Goal: Task Accomplishment & Management: Use online tool/utility

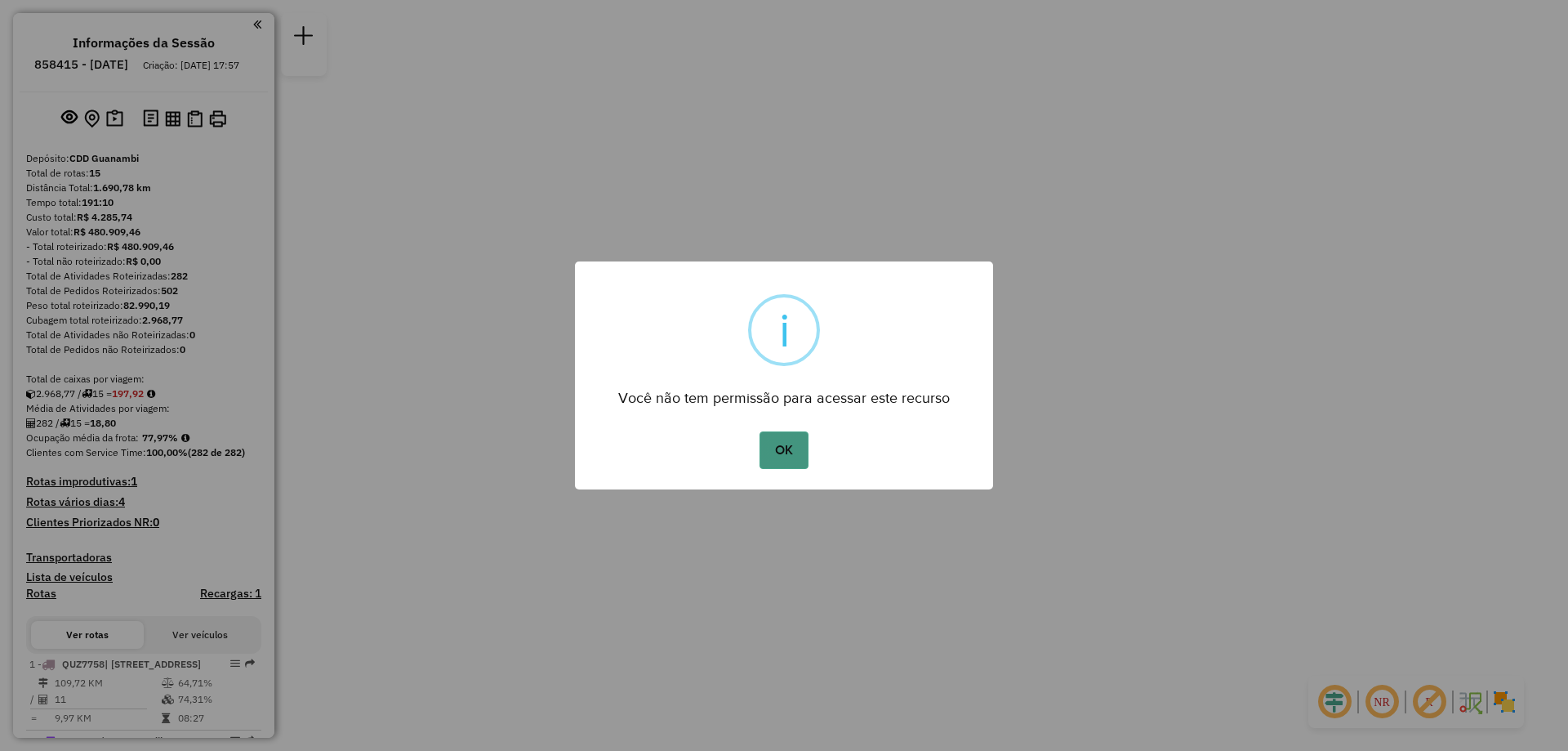
click at [782, 445] on button "OK" at bounding box center [784, 450] width 48 height 37
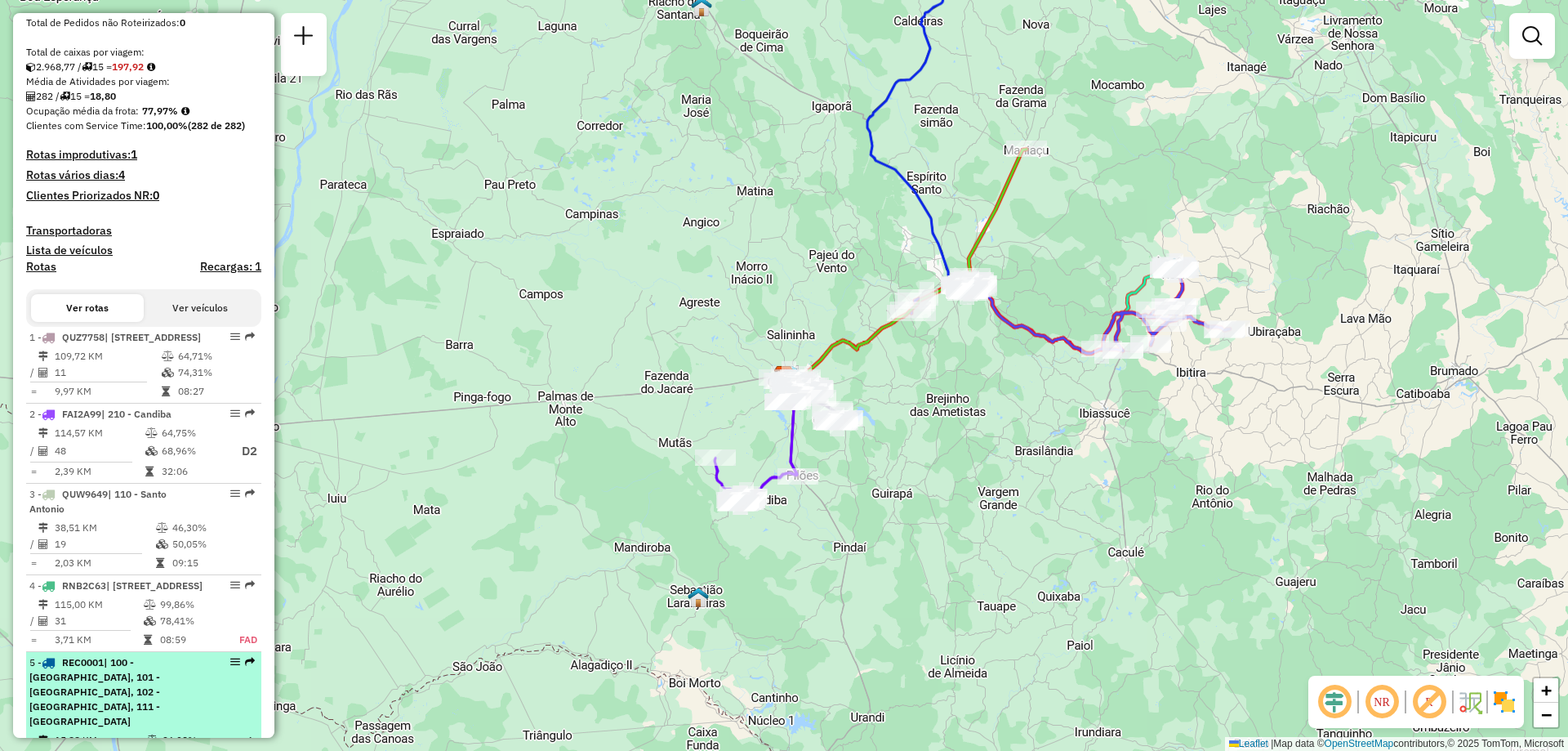
scroll to position [572, 0]
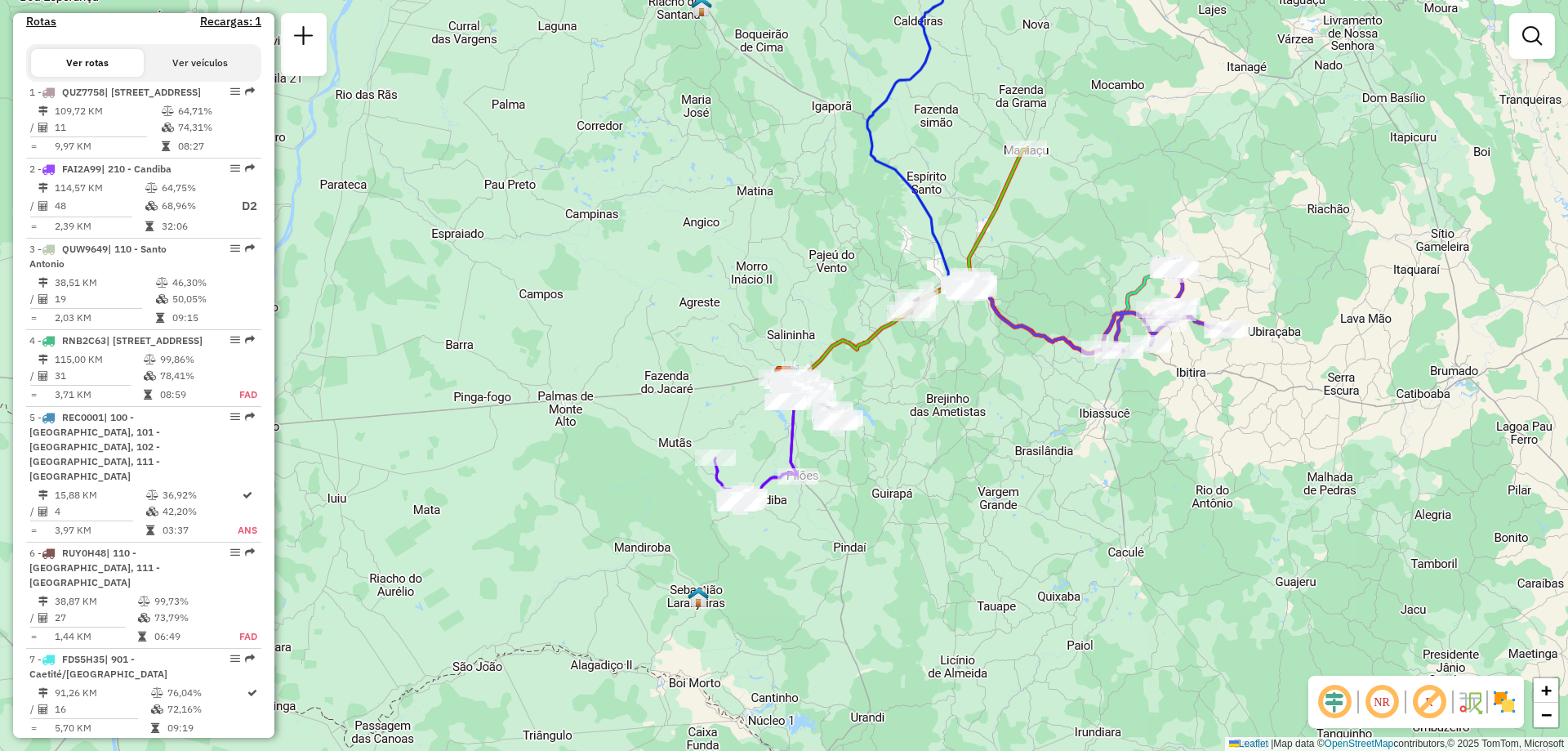
click at [283, 48] on div at bounding box center [304, 44] width 46 height 63
click at [309, 34] on em at bounding box center [304, 36] width 19 height 19
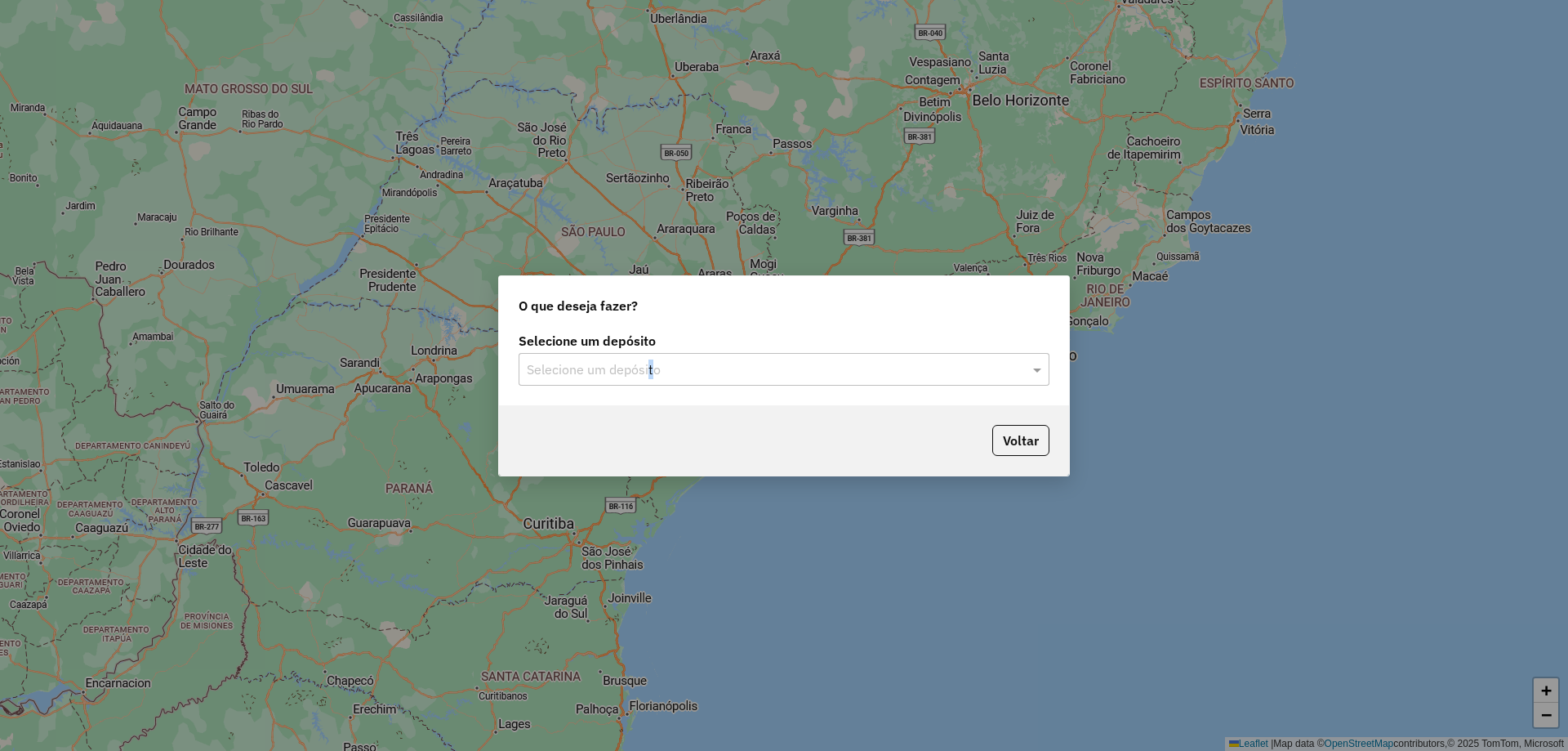
drag, startPoint x: 649, startPoint y: 385, endPoint x: 648, endPoint y: 376, distance: 9.1
click at [649, 384] on div "Selecione um depósito Selecione um depósito" at bounding box center [784, 367] width 570 height 77
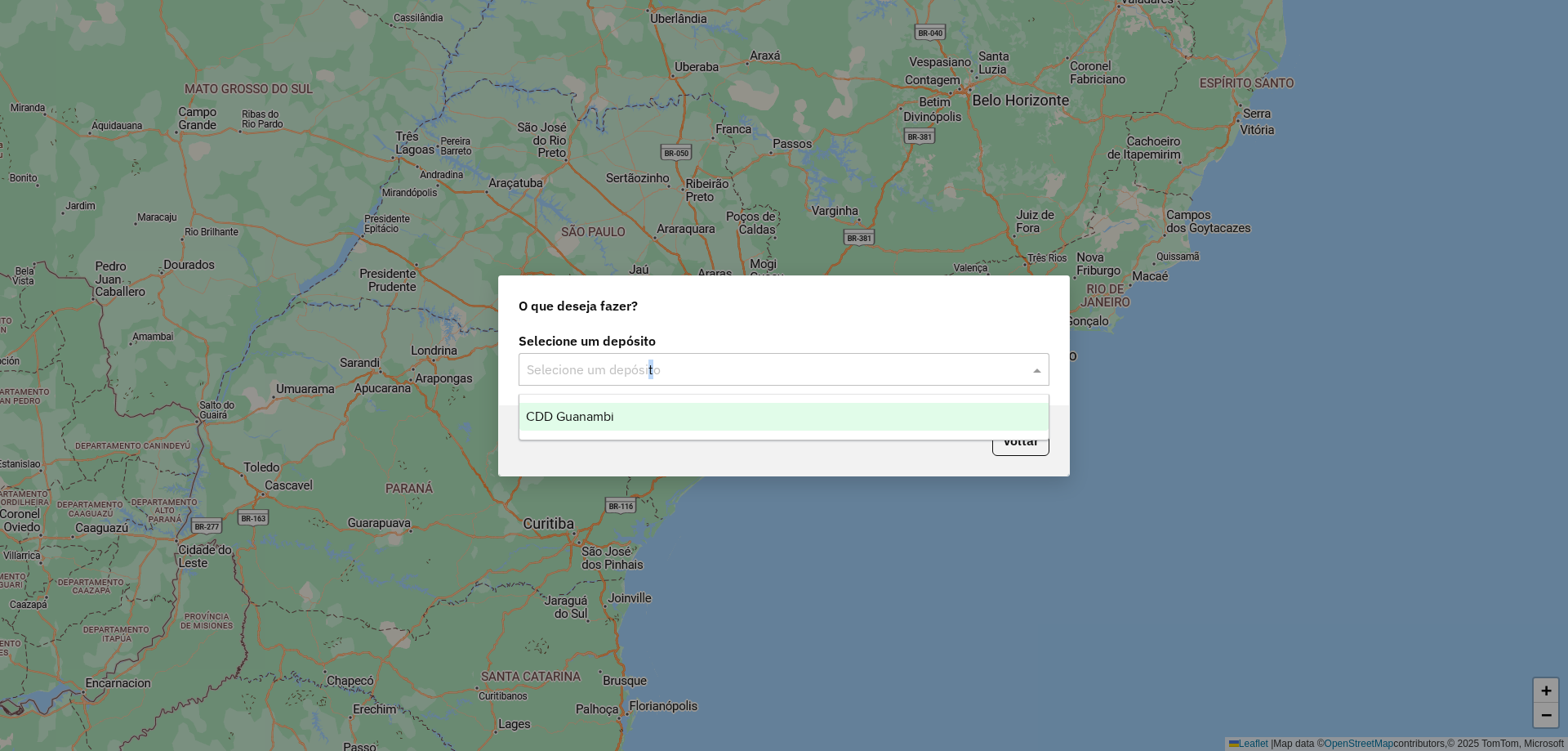
click at [648, 376] on input "text" at bounding box center [768, 370] width 482 height 19
click at [643, 416] on div "CDD Guanambi" at bounding box center [784, 416] width 529 height 27
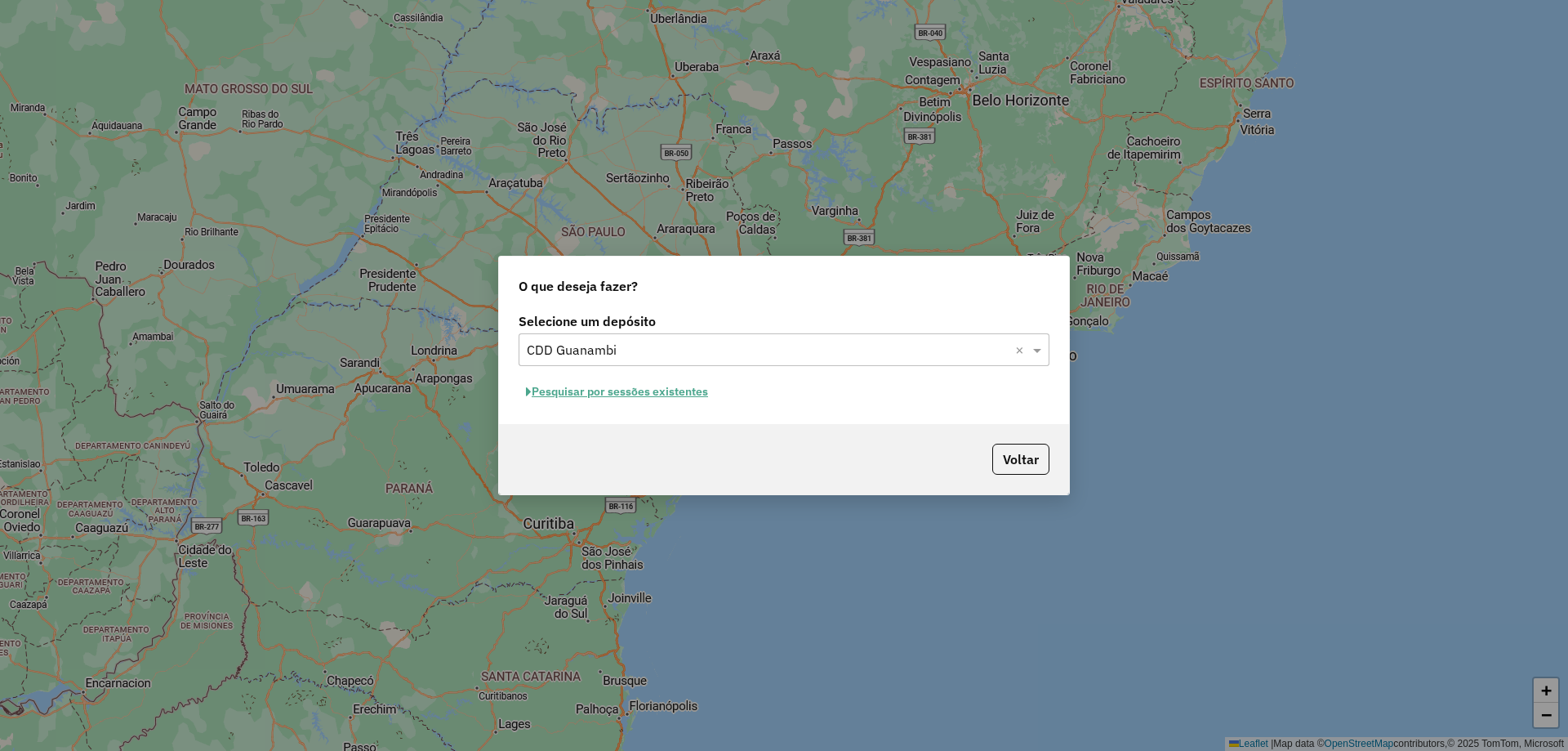
click at [665, 396] on button "Pesquisar por sessões existentes" at bounding box center [617, 391] width 197 height 26
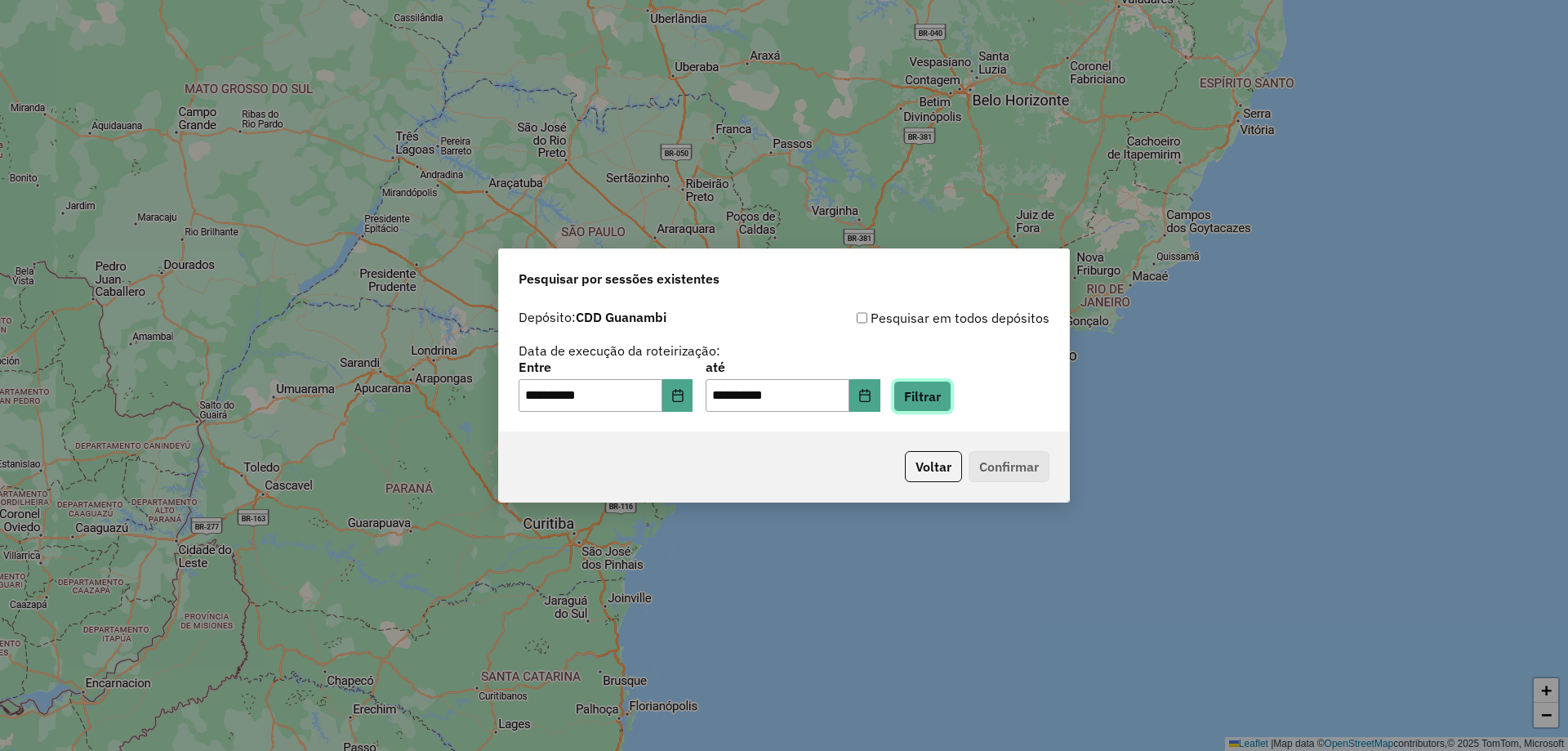
click at [952, 398] on button "Filtrar" at bounding box center [923, 396] width 58 height 31
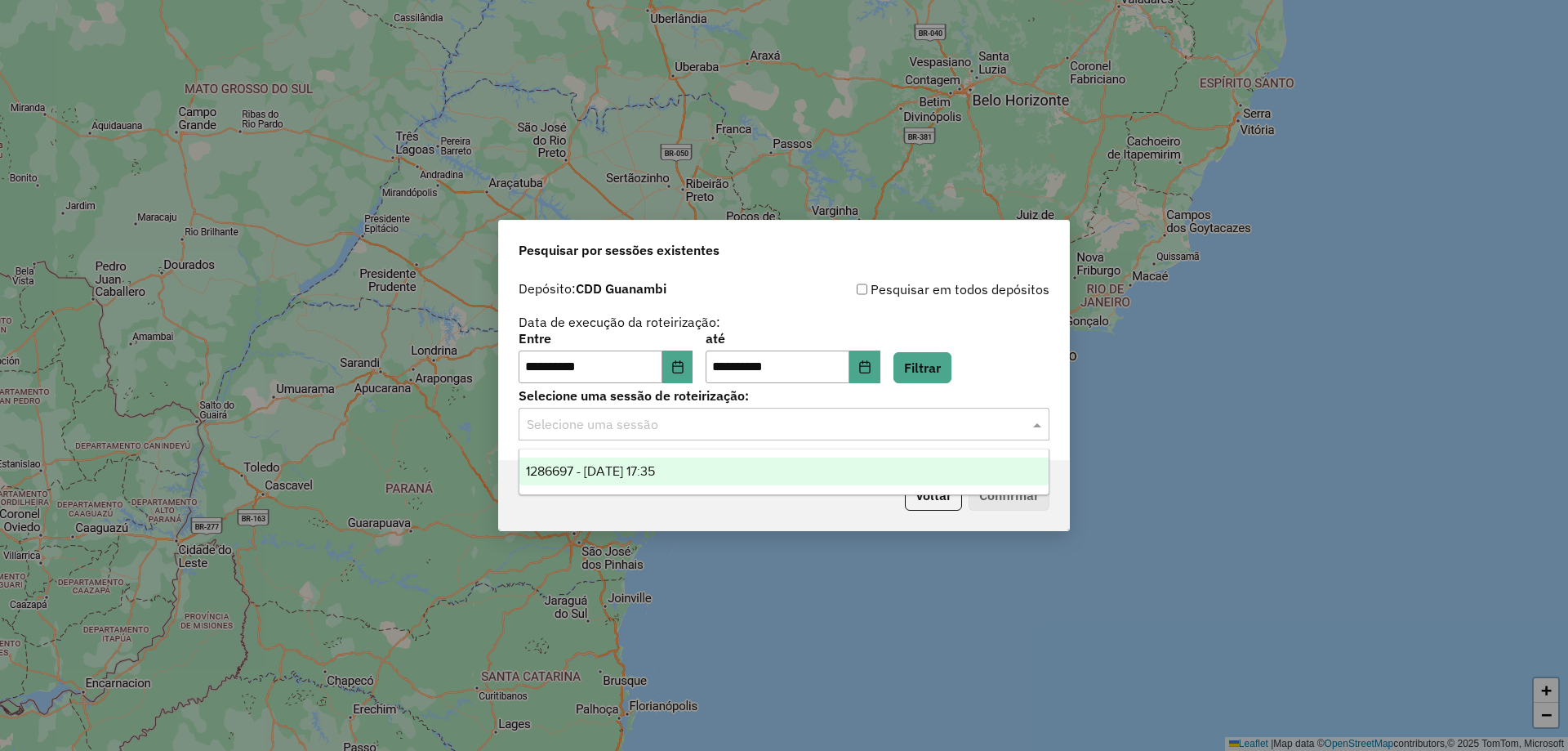
click at [877, 418] on input "text" at bounding box center [768, 425] width 482 height 19
click at [754, 462] on div "1286697 - 02/10/2025 17:35" at bounding box center [784, 471] width 529 height 27
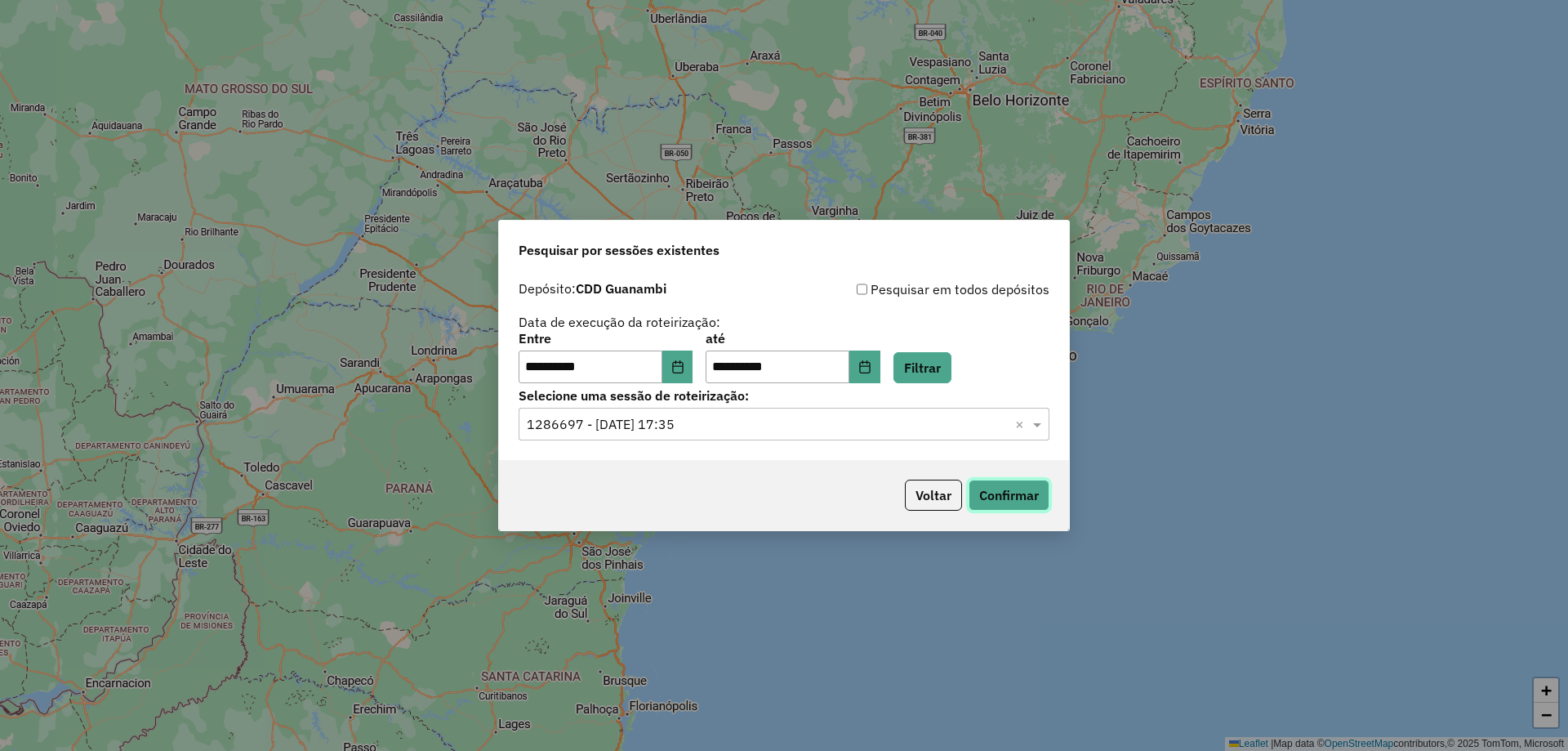
click at [999, 493] on button "Confirmar" at bounding box center [1008, 495] width 81 height 31
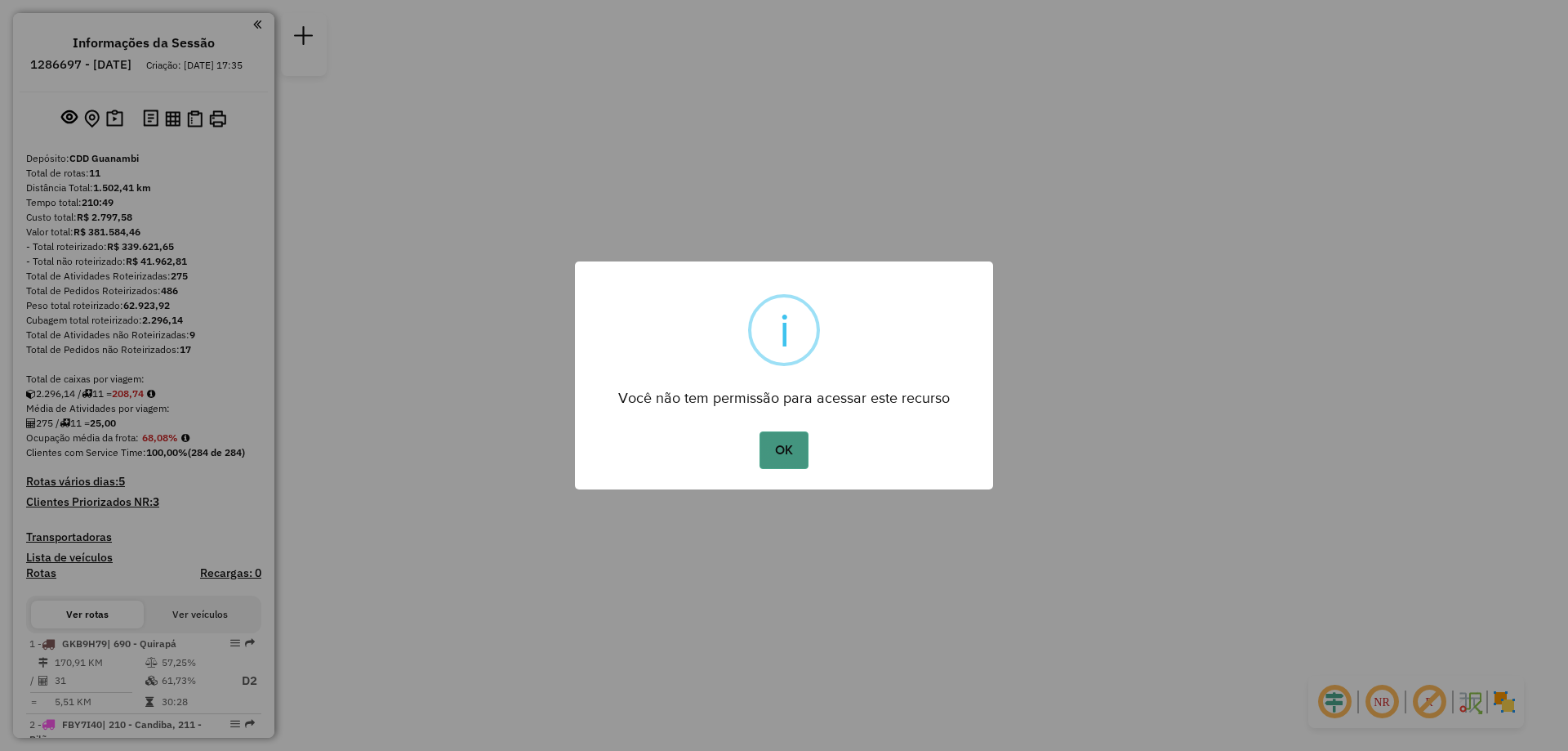
click at [784, 448] on button "OK" at bounding box center [784, 450] width 48 height 37
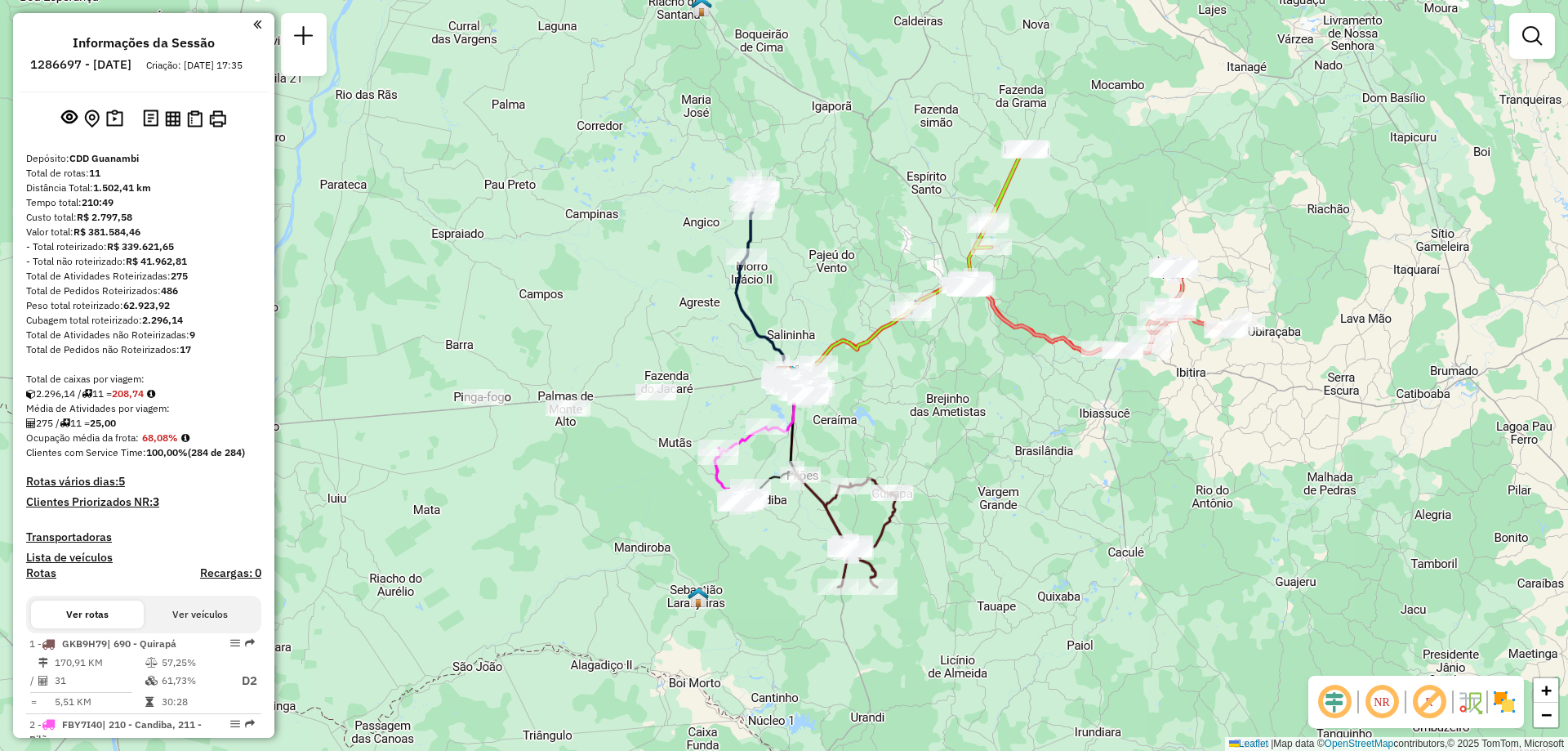
scroll to position [408, 0]
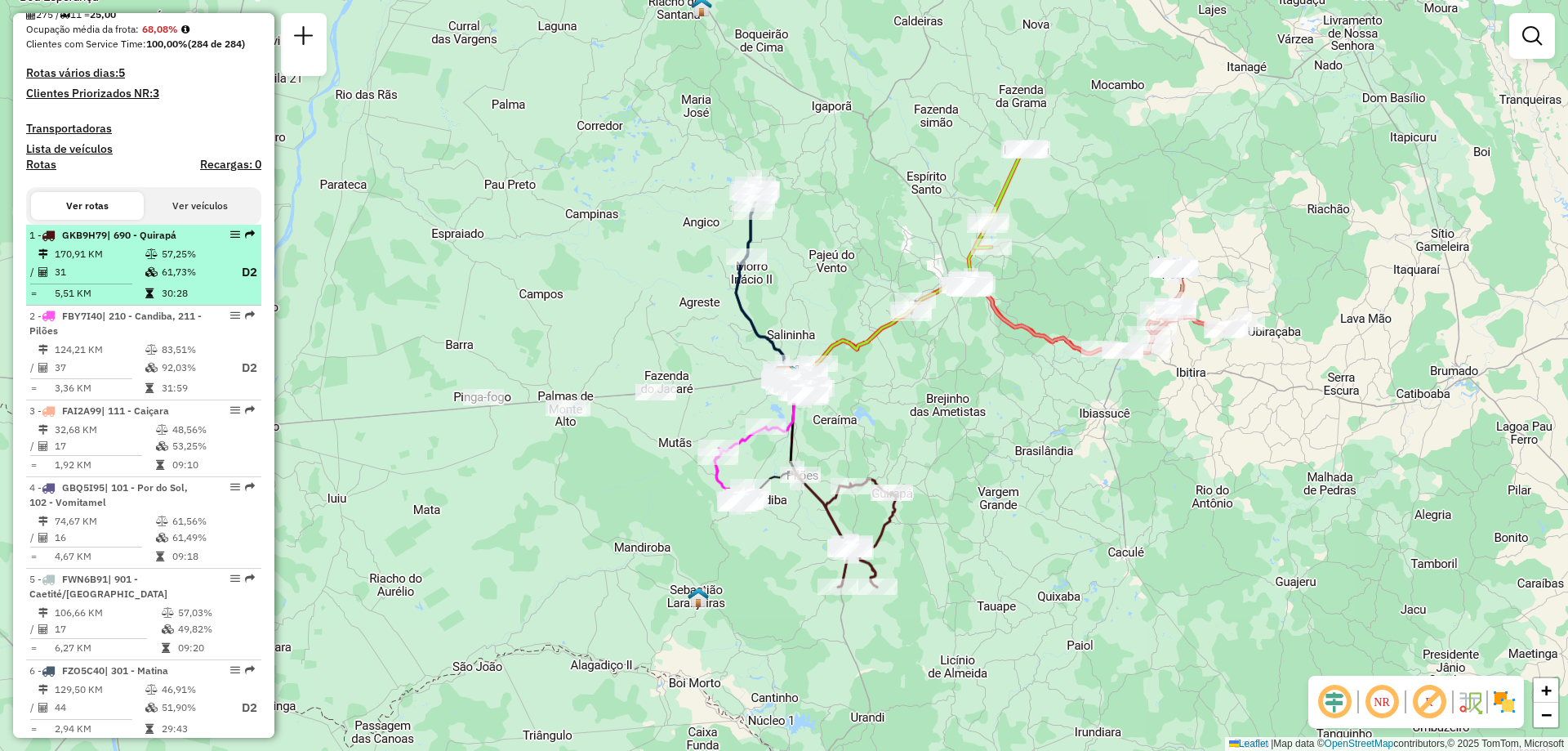
click at [164, 279] on td "61,73%" at bounding box center [194, 272] width 66 height 20
select select "**********"
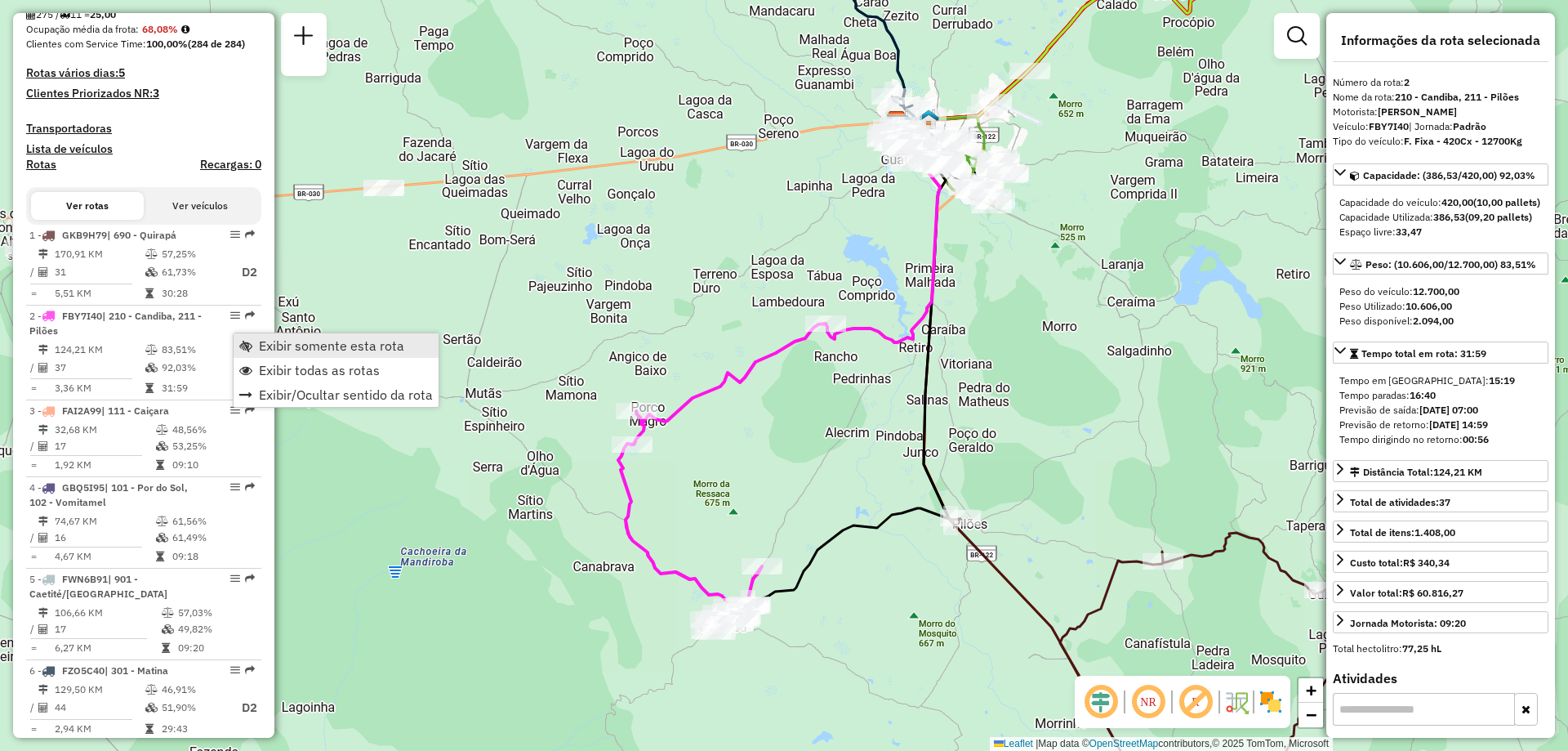
click at [256, 342] on link "Exibir somente esta rota" at bounding box center [336, 345] width 205 height 25
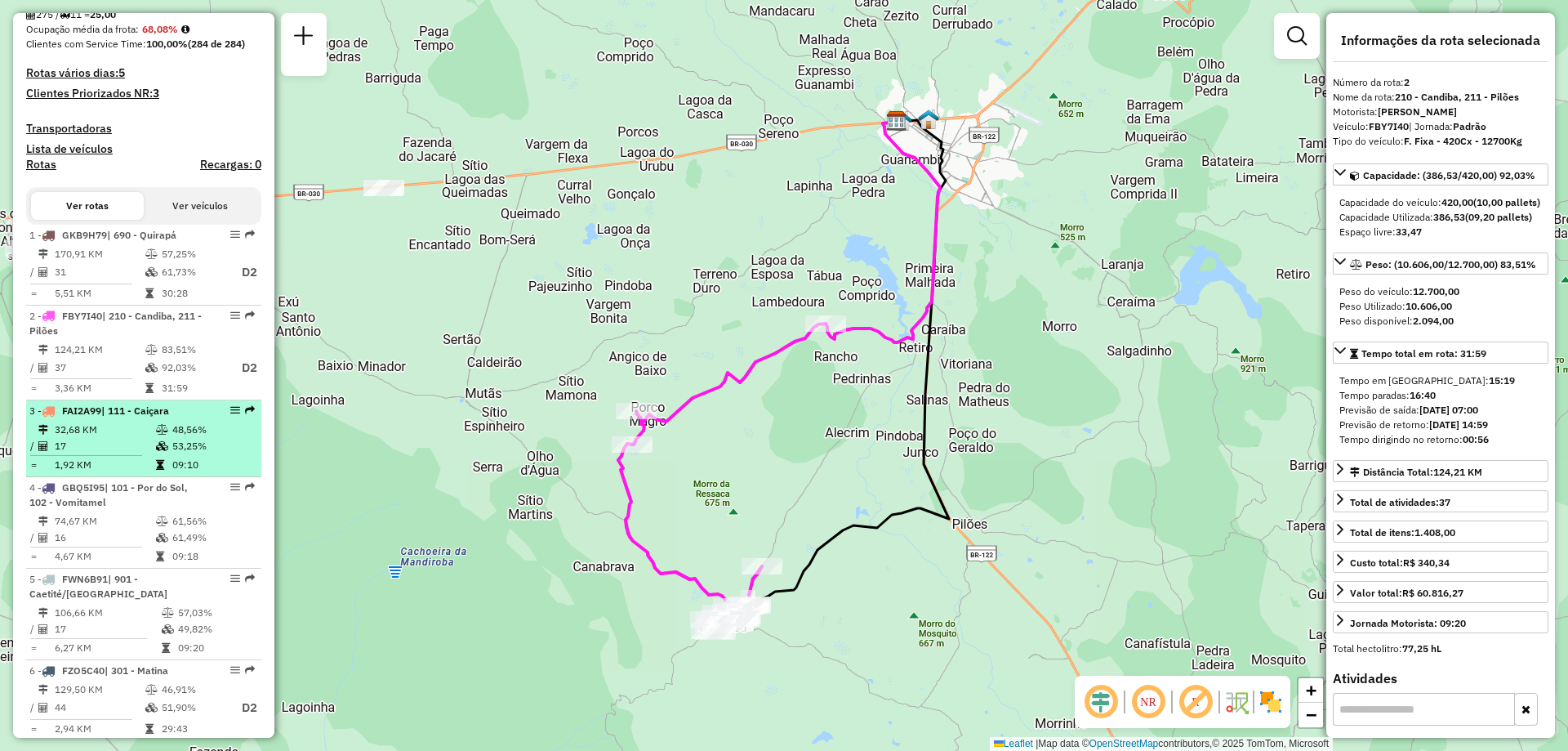
click at [123, 436] on li "3 - FAI2A99 | 111 - [GEOGRAPHIC_DATA] 32,68 KM 48,56% / 17 53,25% = 1,92 KM 09:…" at bounding box center [144, 438] width 236 height 77
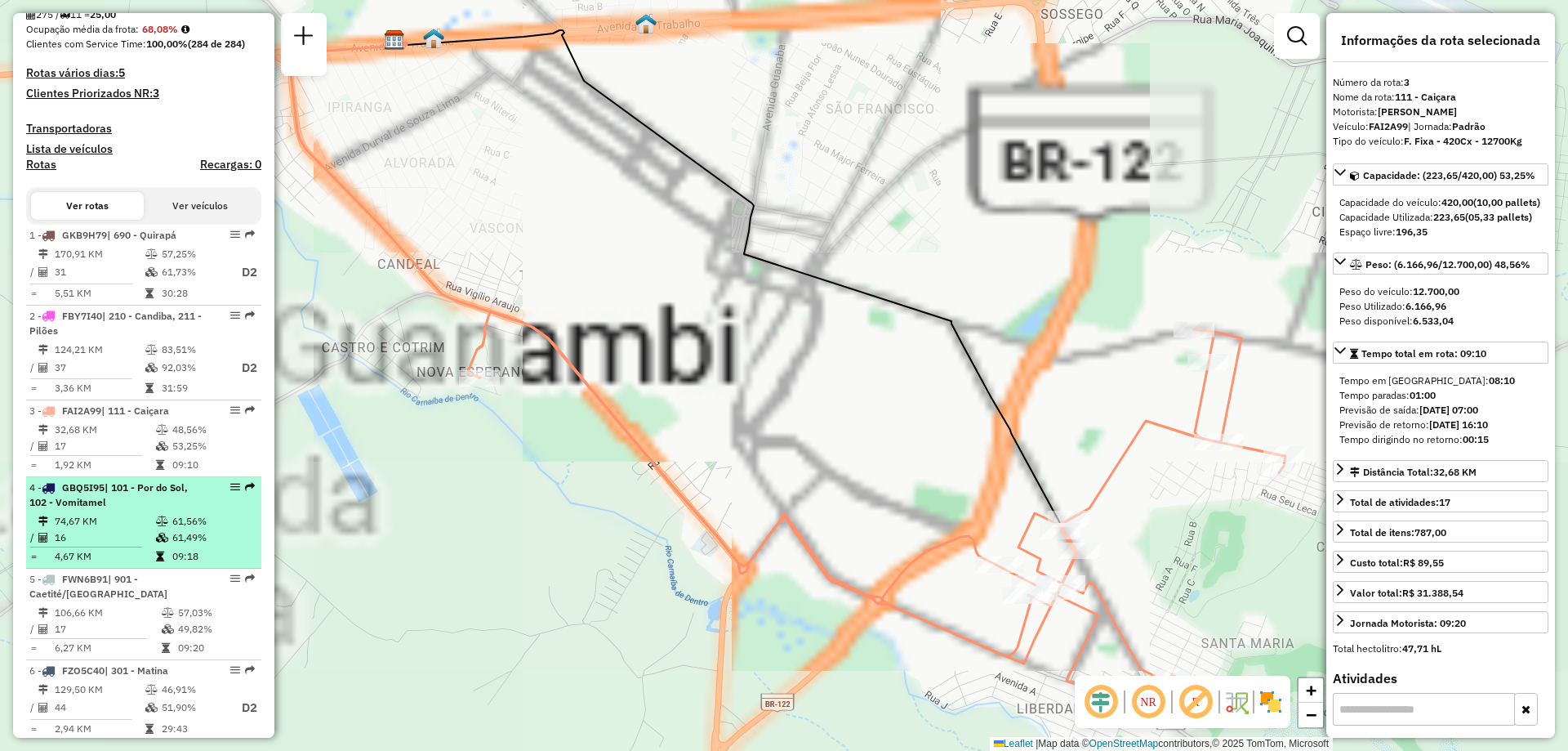
click at [156, 526] on icon at bounding box center [162, 521] width 12 height 10
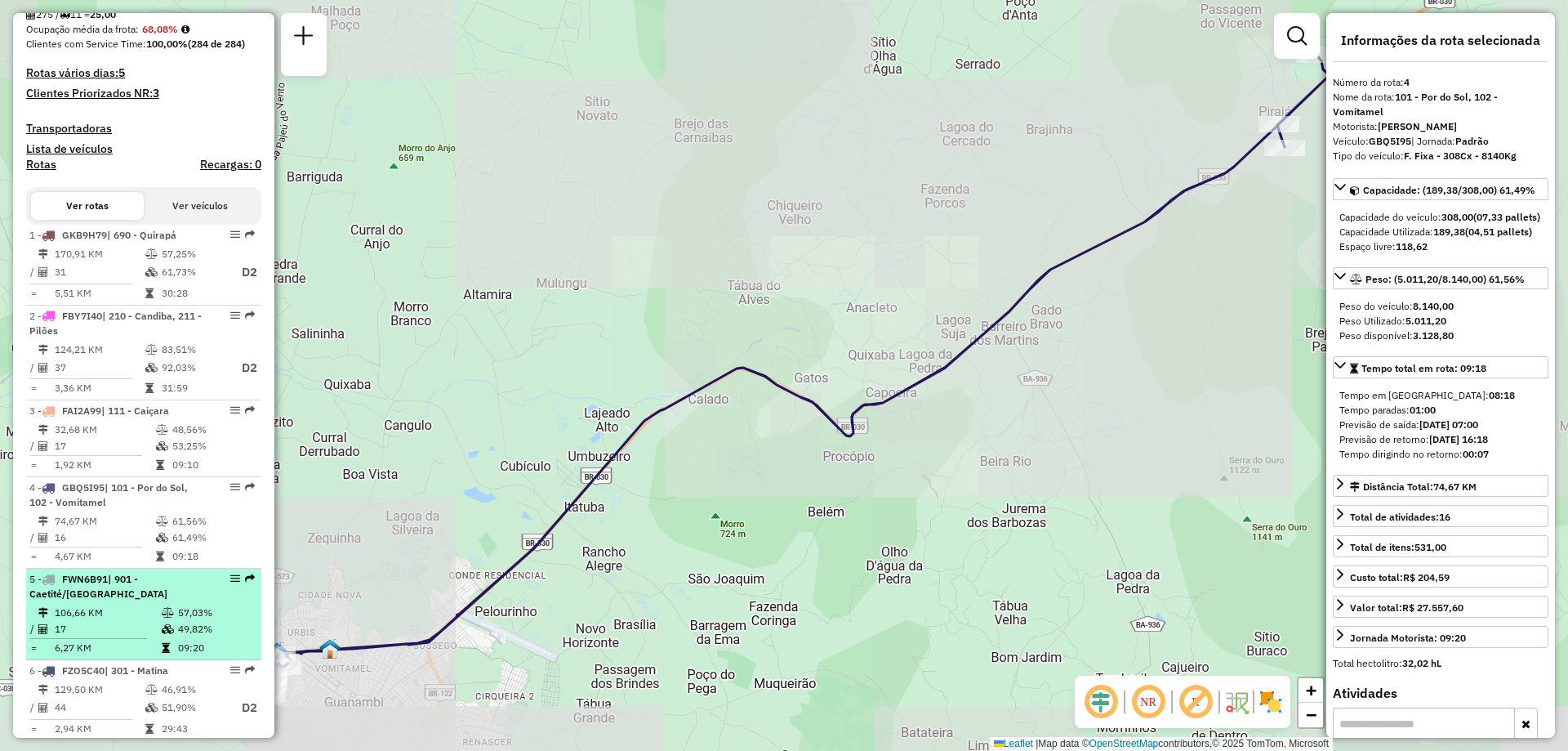
click at [165, 601] on div "5 - FWN6B91 | 901 - Caetité/[GEOGRAPHIC_DATA]" at bounding box center [116, 586] width 174 height 29
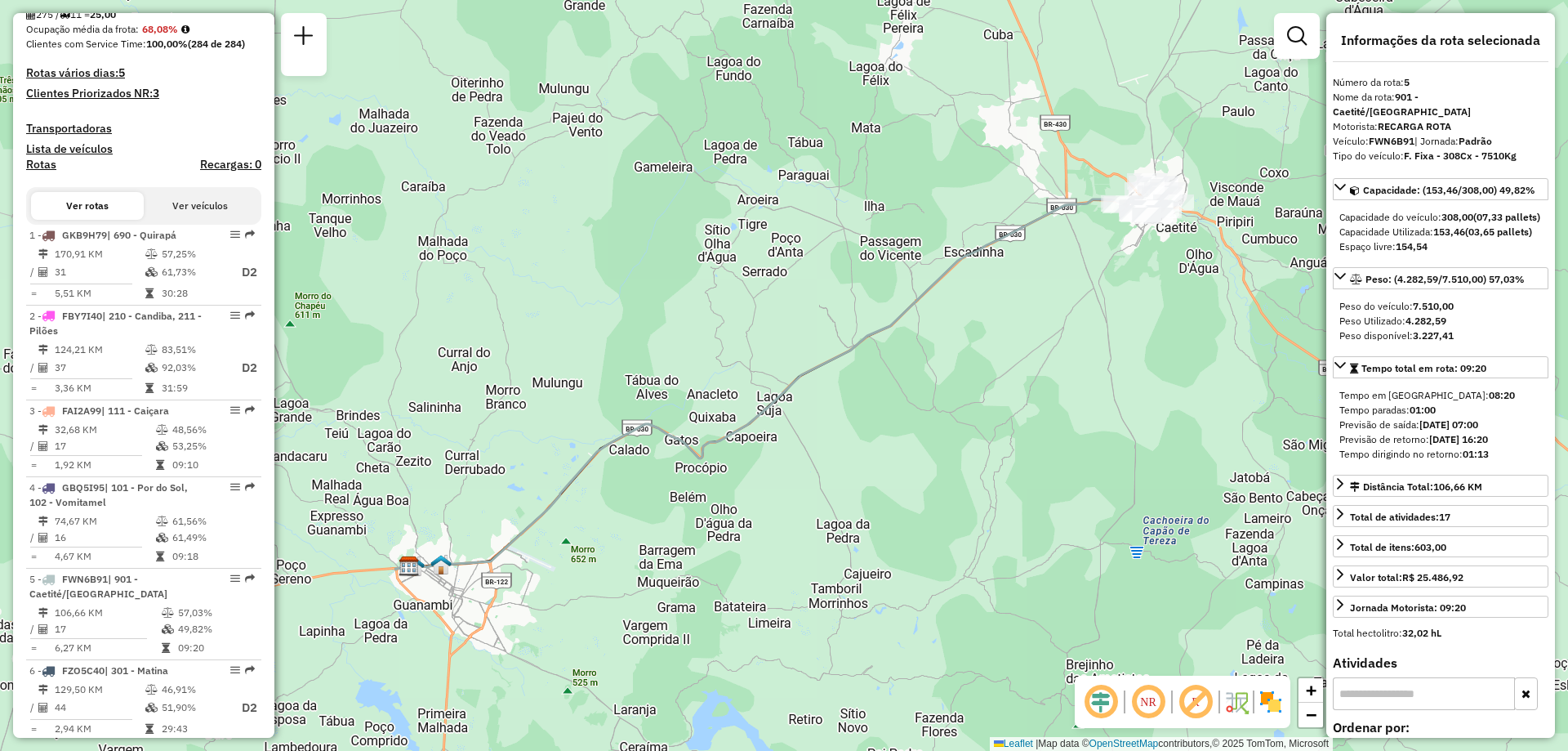
scroll to position [572, 0]
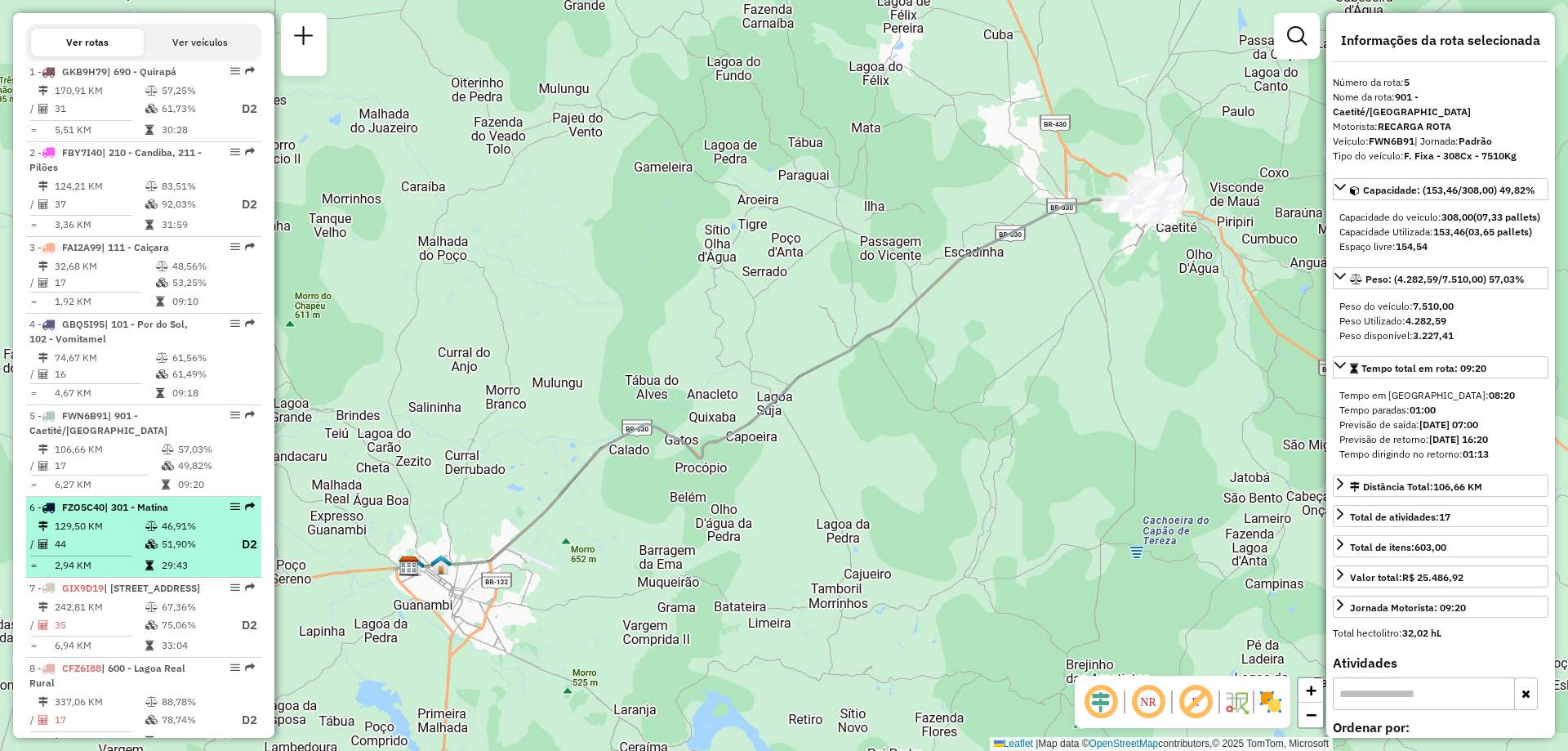
click at [149, 549] on td at bounding box center [152, 544] width 16 height 20
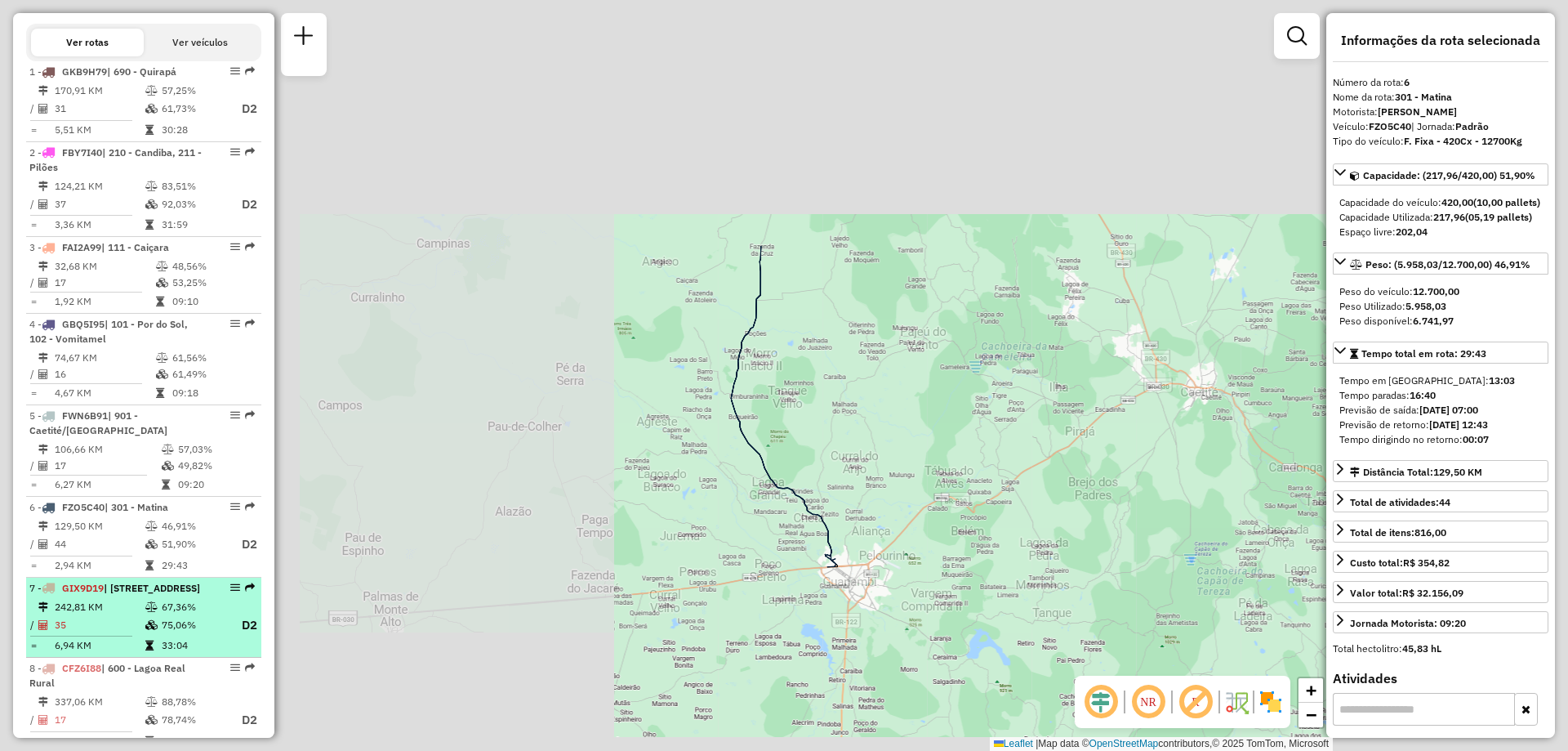
click at [138, 594] on span "| [STREET_ADDRESS]" at bounding box center [151, 588] width 97 height 12
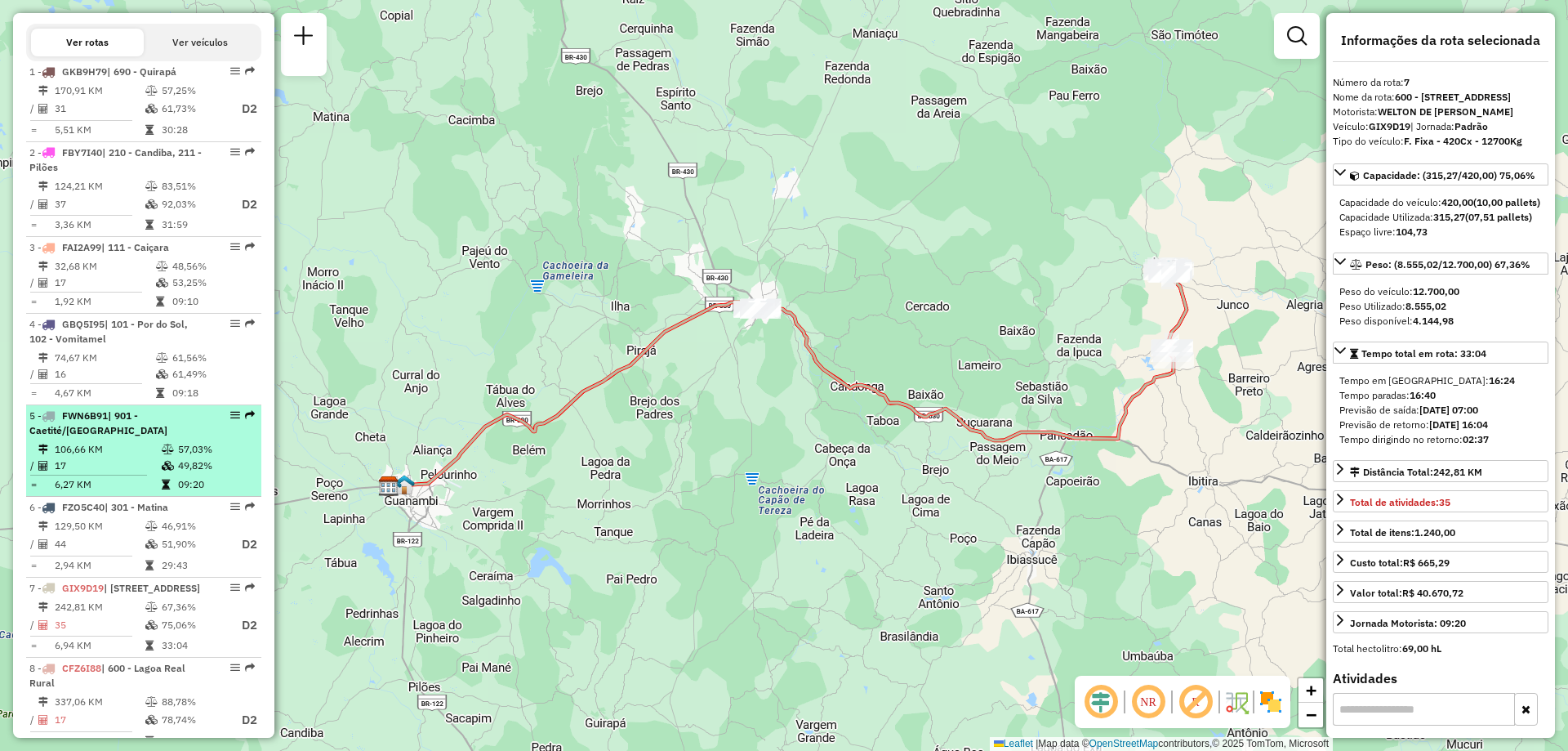
click at [149, 549] on icon at bounding box center [151, 544] width 12 height 10
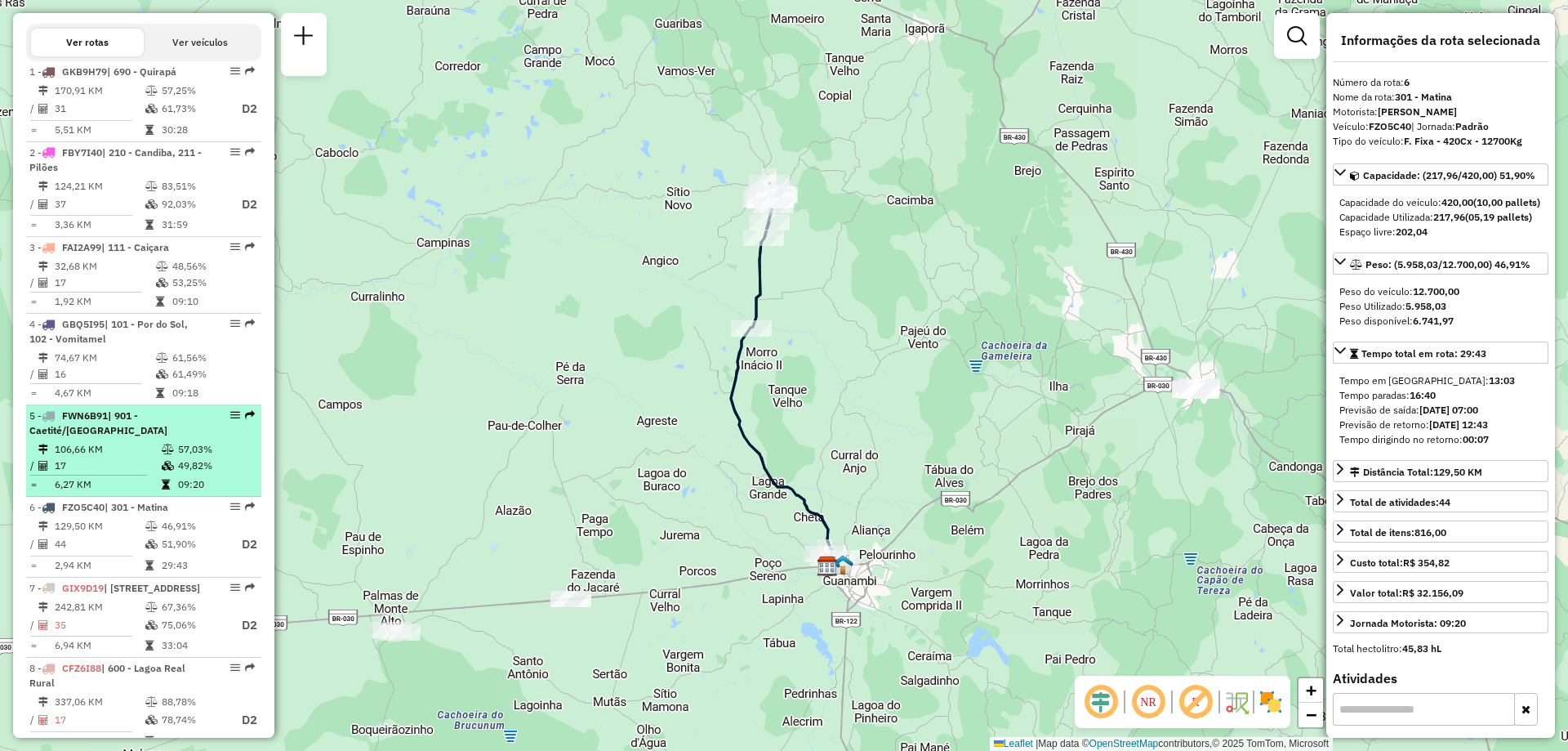
click at [83, 437] on span "| 901 - Caetité/[GEOGRAPHIC_DATA]" at bounding box center [98, 422] width 138 height 27
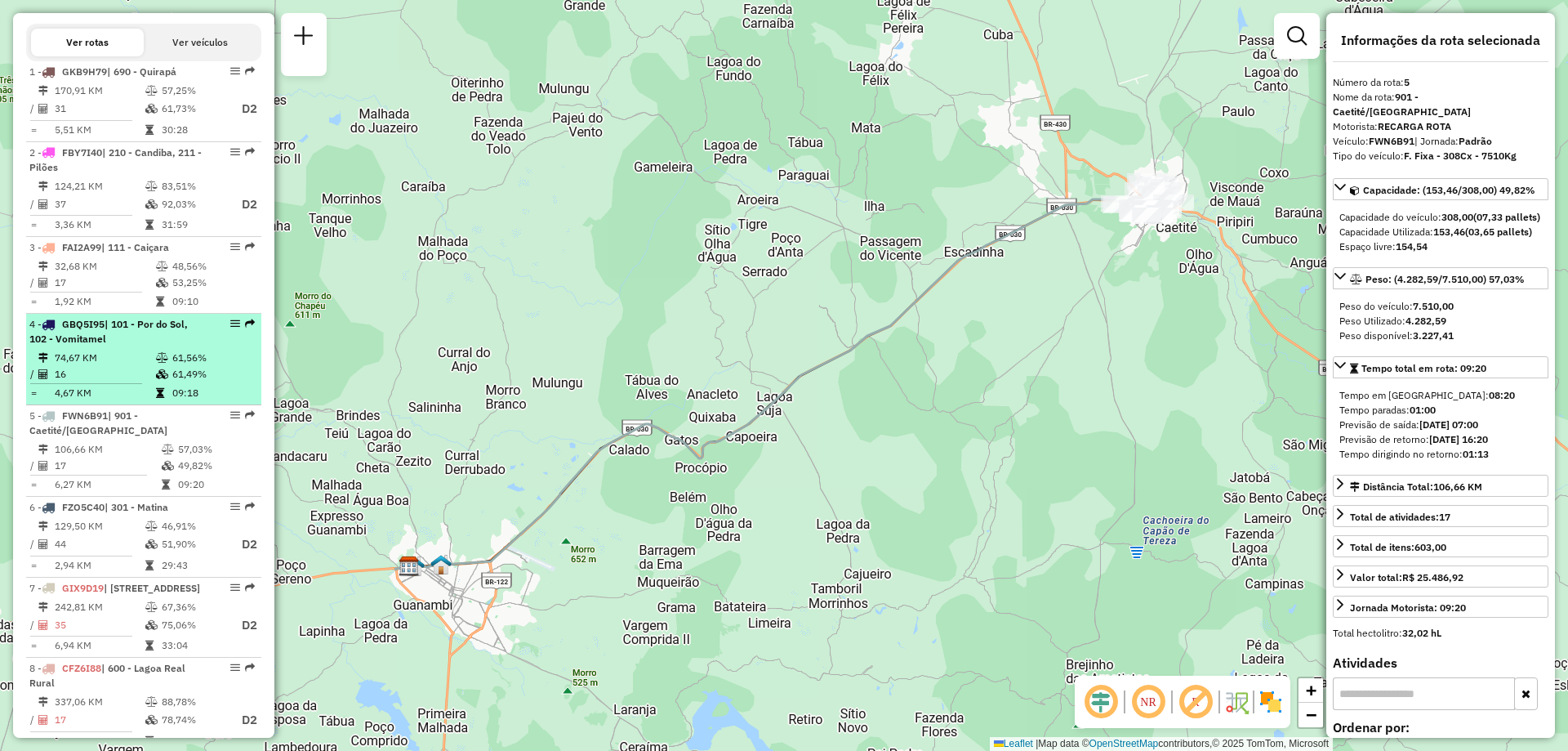
click at [166, 366] on td at bounding box center [163, 358] width 16 height 16
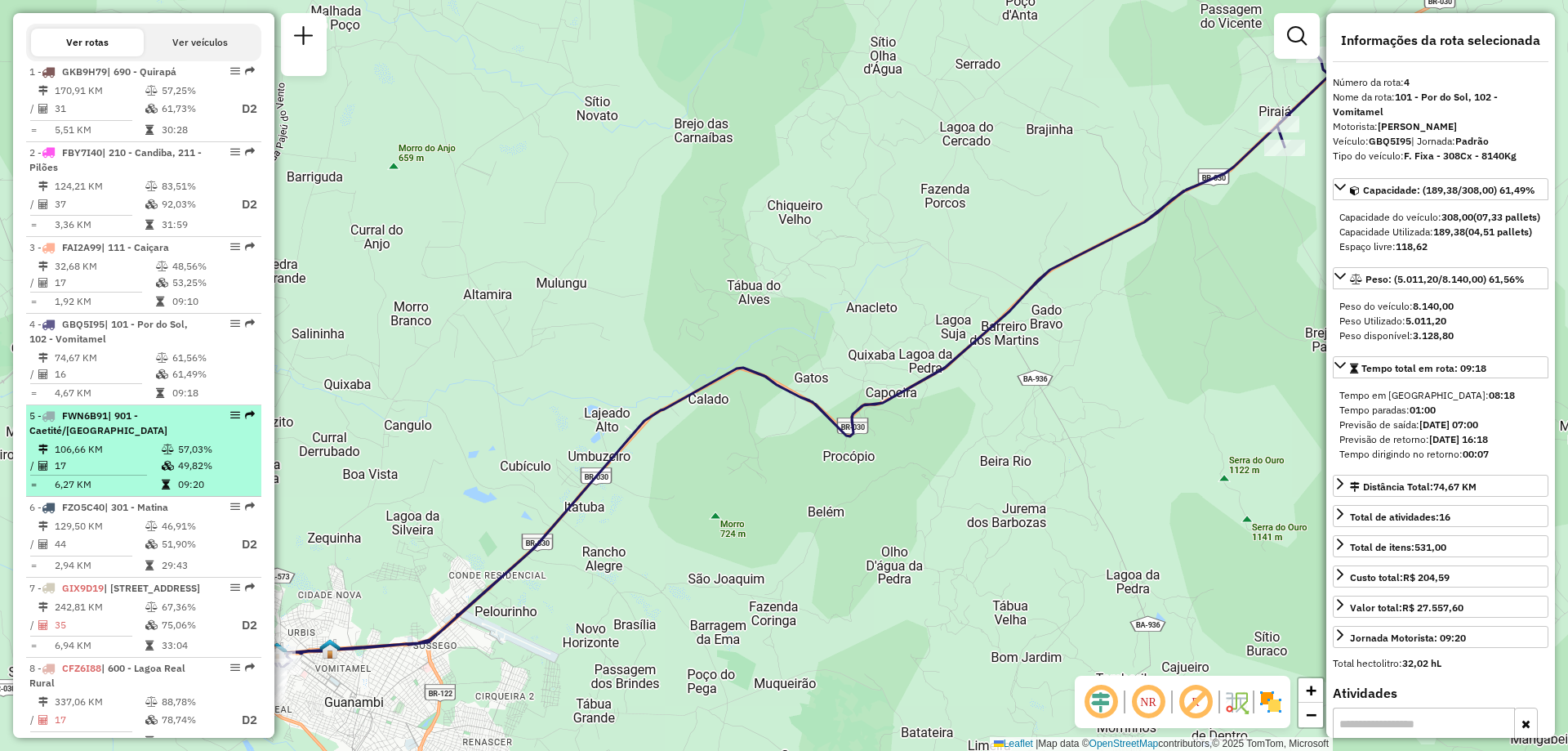
scroll to position [817, 0]
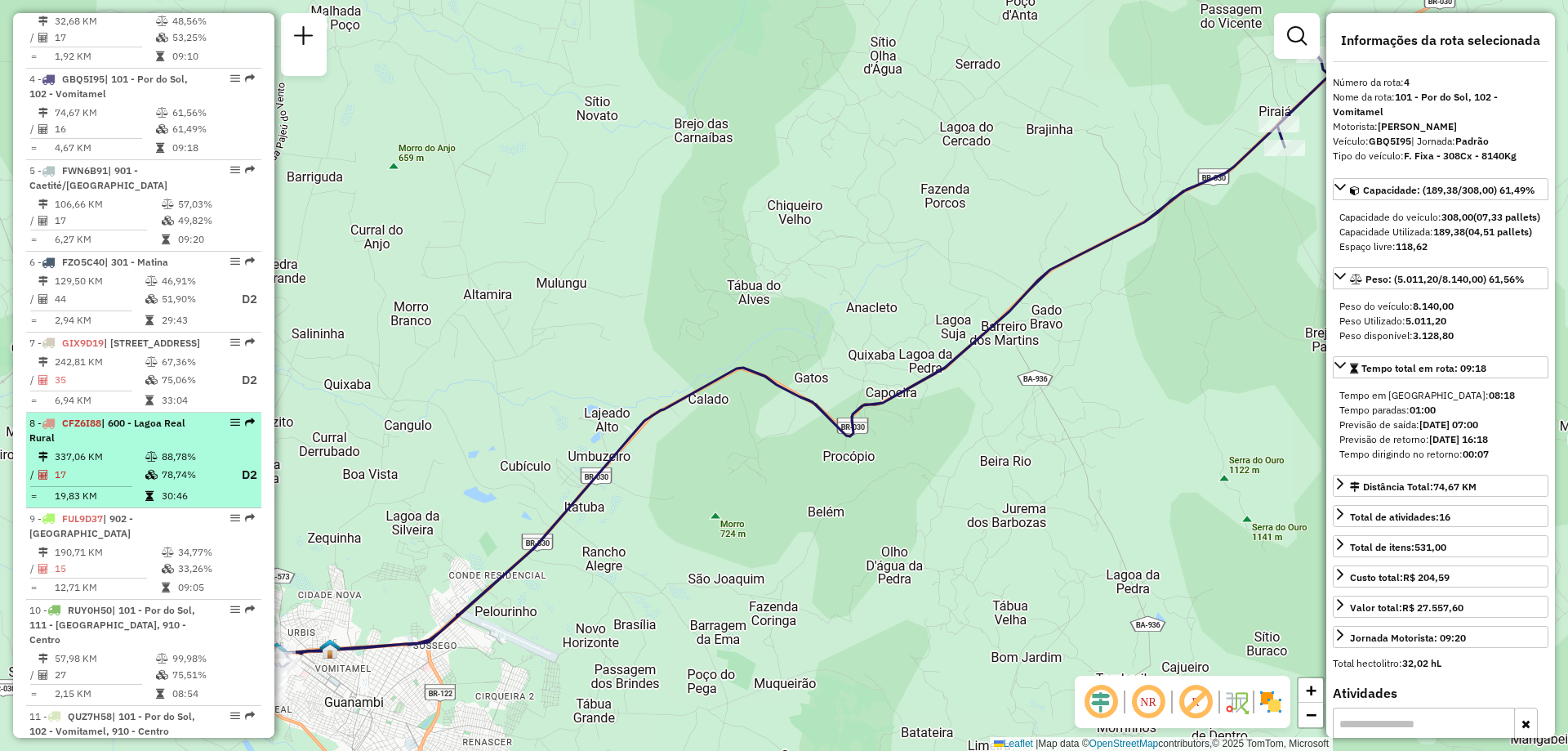
click at [149, 501] on icon at bounding box center [149, 495] width 8 height 10
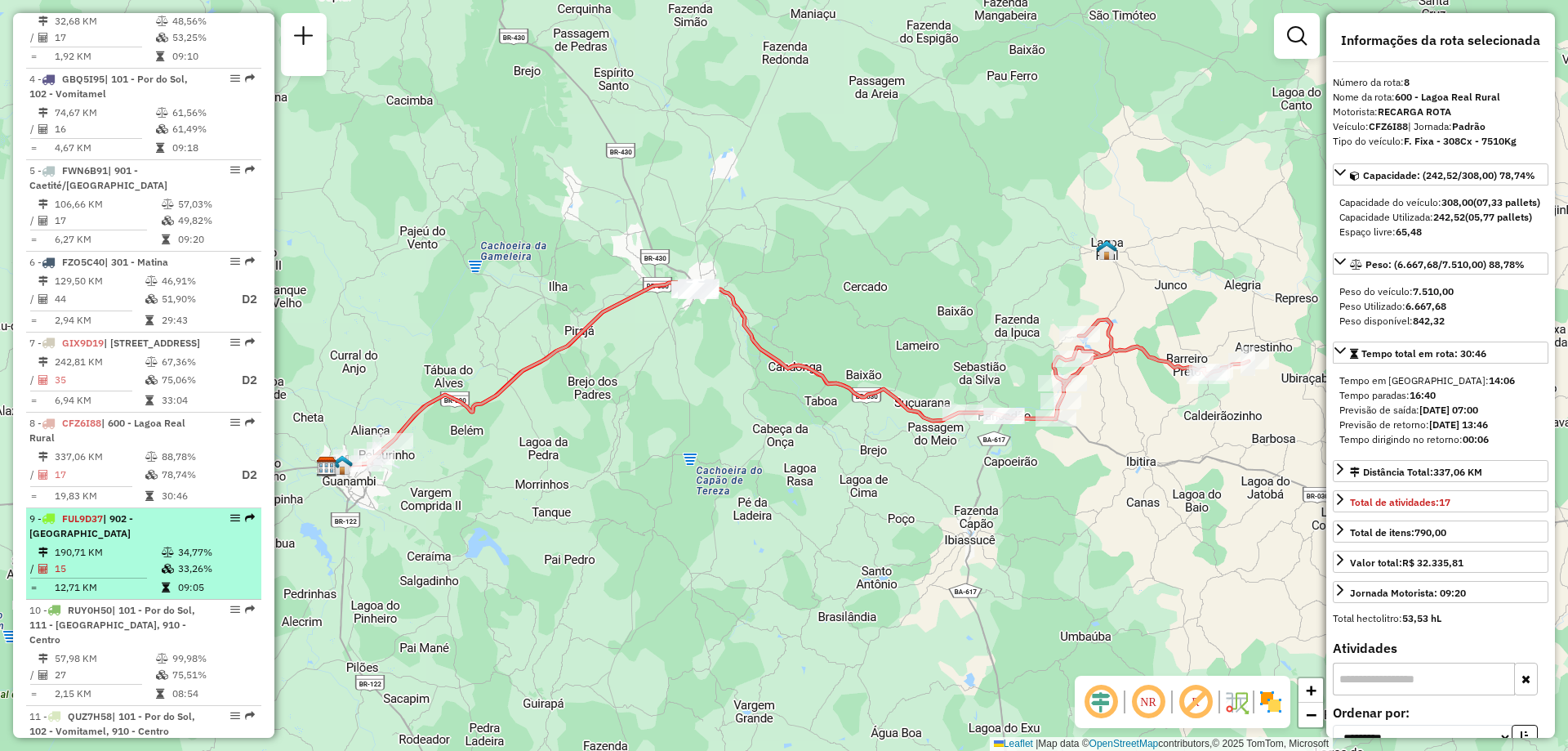
click at [144, 561] on td "190,71 KM" at bounding box center [107, 552] width 107 height 16
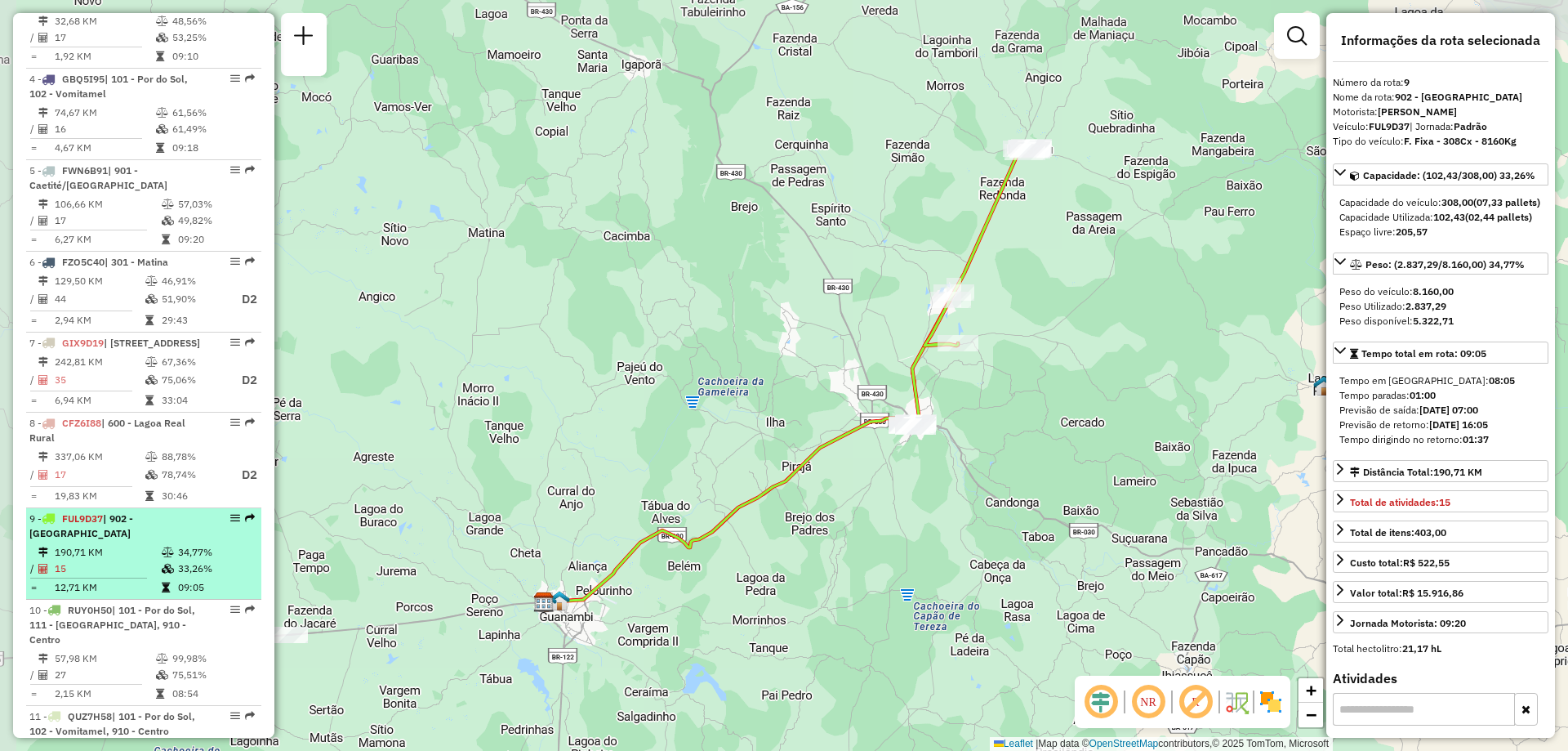
scroll to position [980, 0]
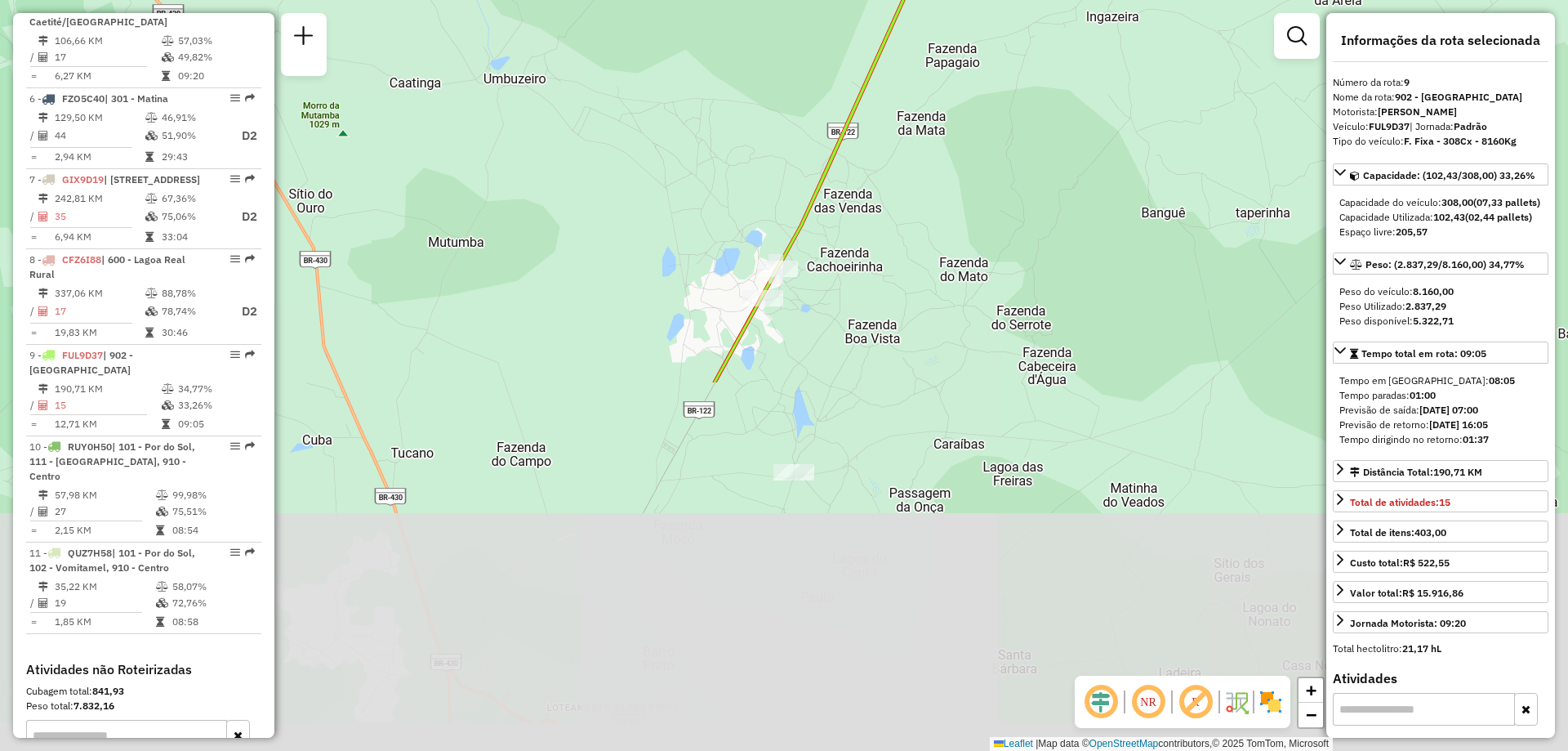
drag, startPoint x: 668, startPoint y: 558, endPoint x: 830, endPoint y: 124, distance: 463.2
click at [830, 124] on div "Janela de atendimento Grade de atendimento Capacidade Transportadoras Veículos …" at bounding box center [784, 376] width 1568 height 751
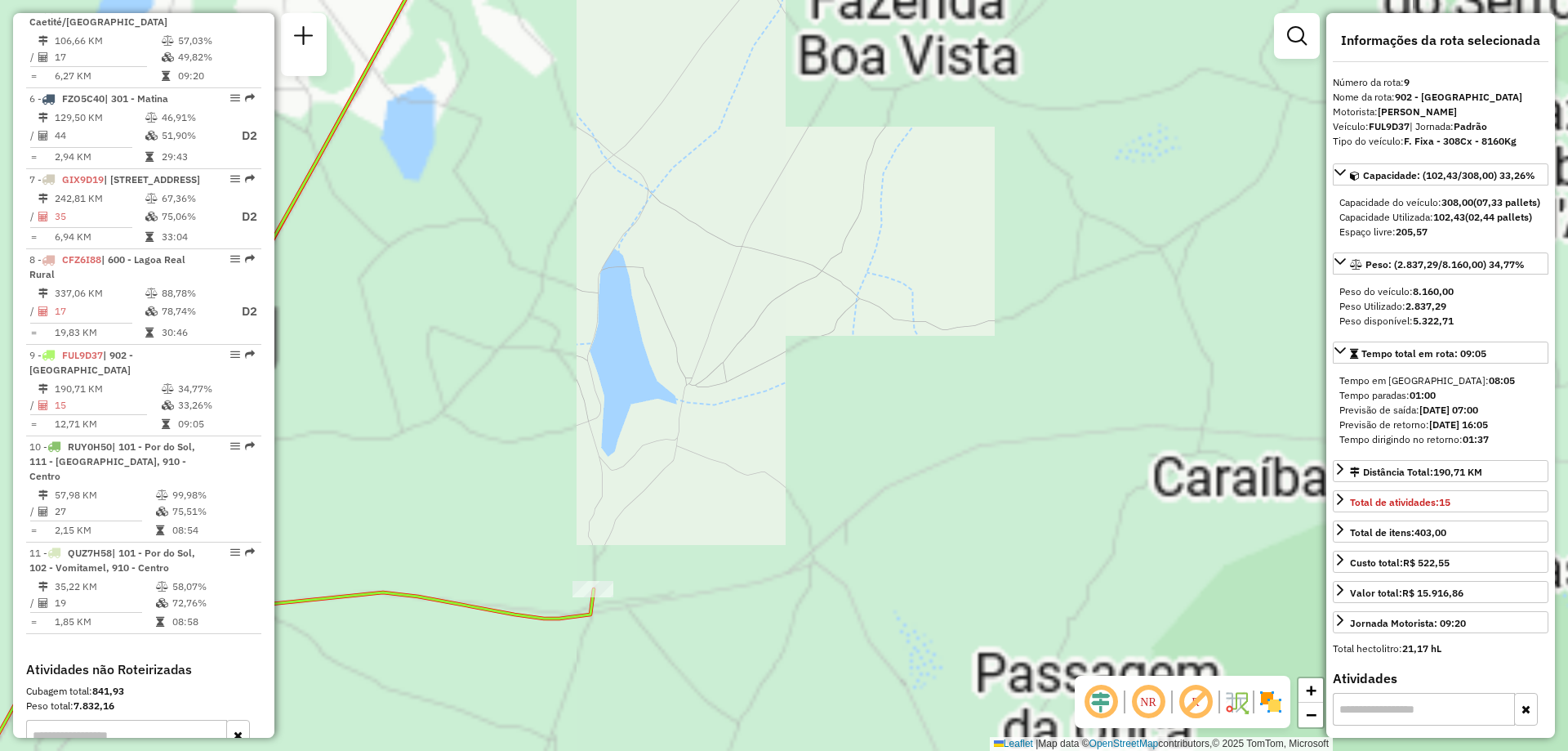
drag, startPoint x: 671, startPoint y: 464, endPoint x: 865, endPoint y: 317, distance: 243.4
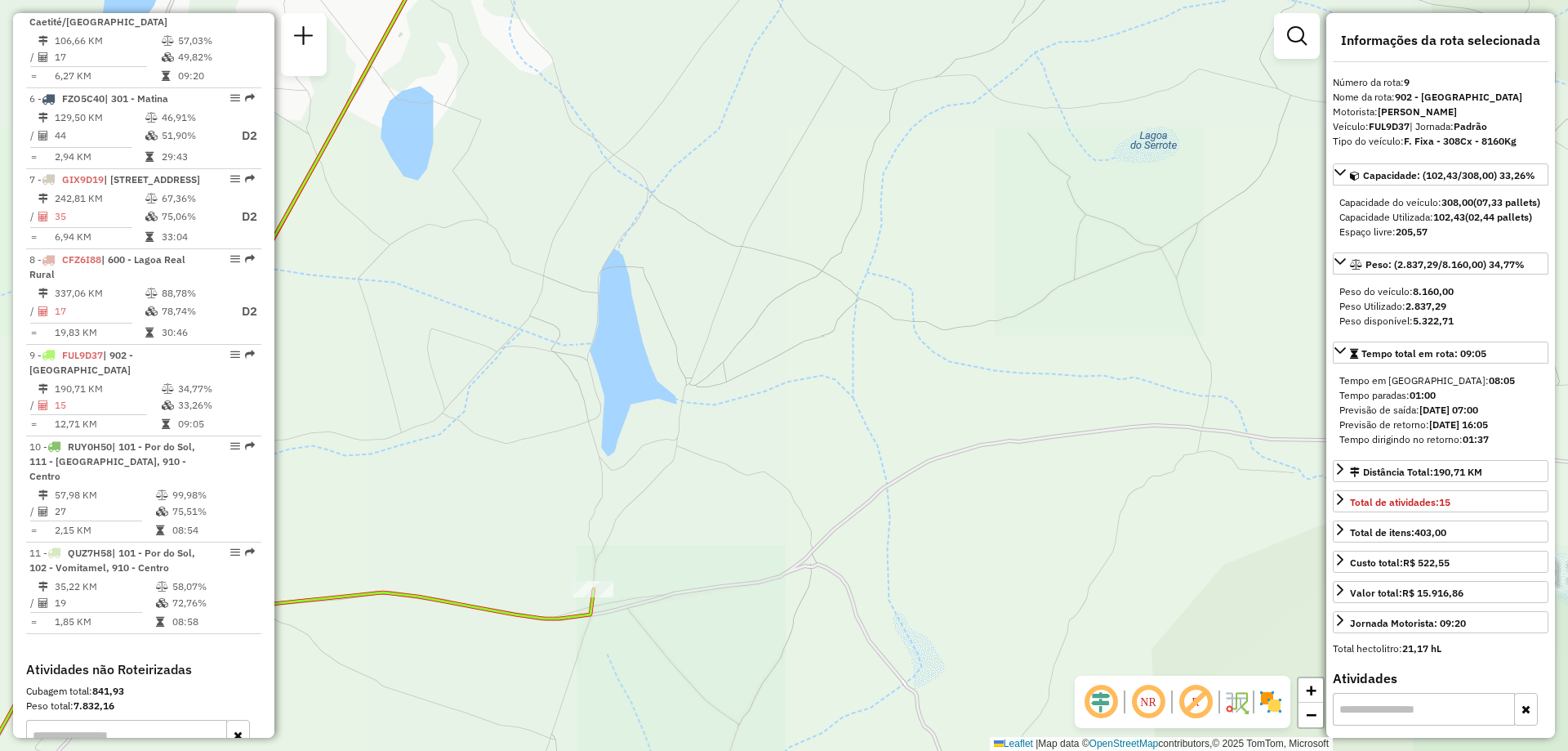
click at [859, 321] on div "Janela de atendimento Grade de atendimento Capacidade Transportadoras Veículos …" at bounding box center [784, 376] width 1568 height 751
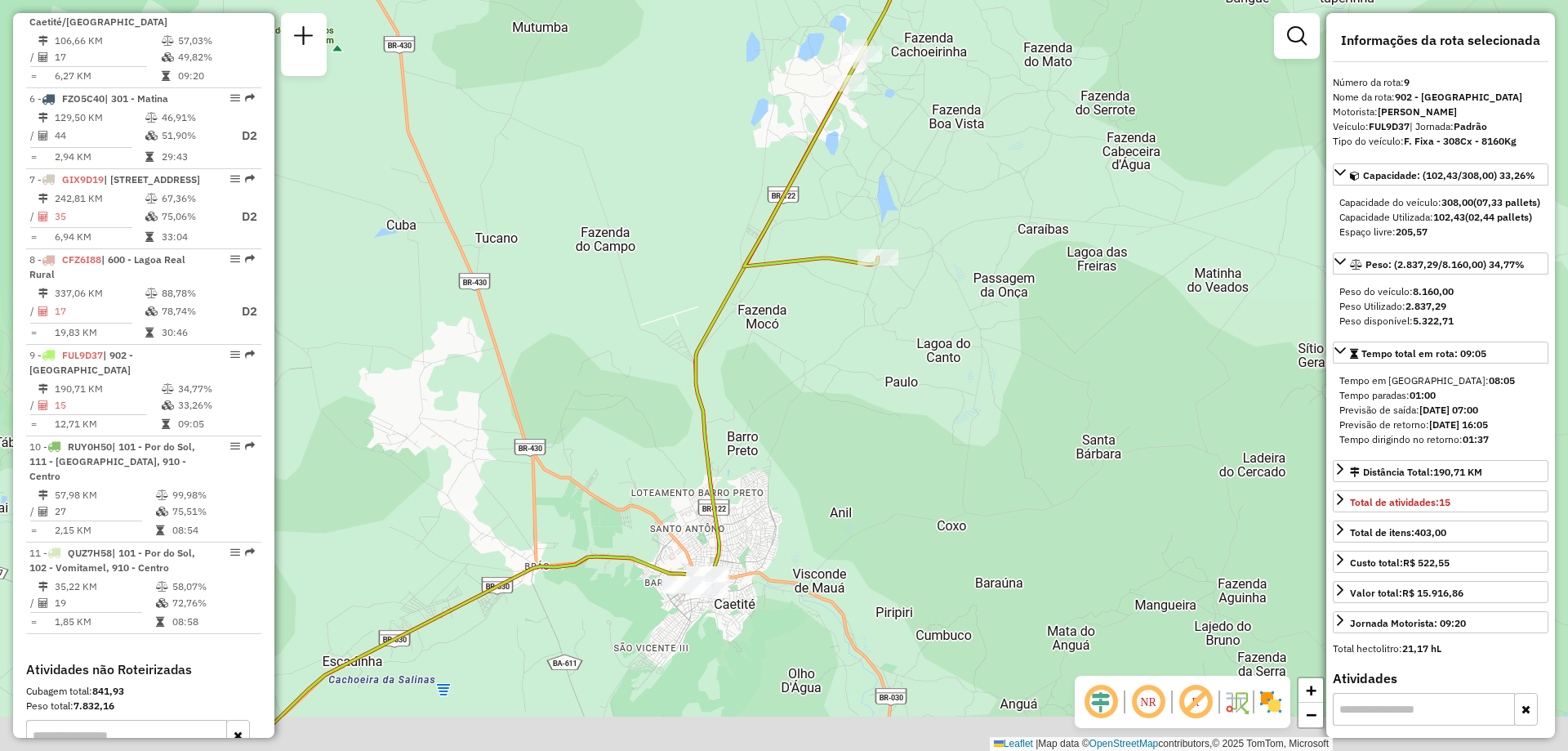
drag, startPoint x: 795, startPoint y: 439, endPoint x: 846, endPoint y: 330, distance: 120.3
click at [846, 330] on div "Janela de atendimento Grade de atendimento Capacidade Transportadoras Veículos …" at bounding box center [784, 376] width 1568 height 751
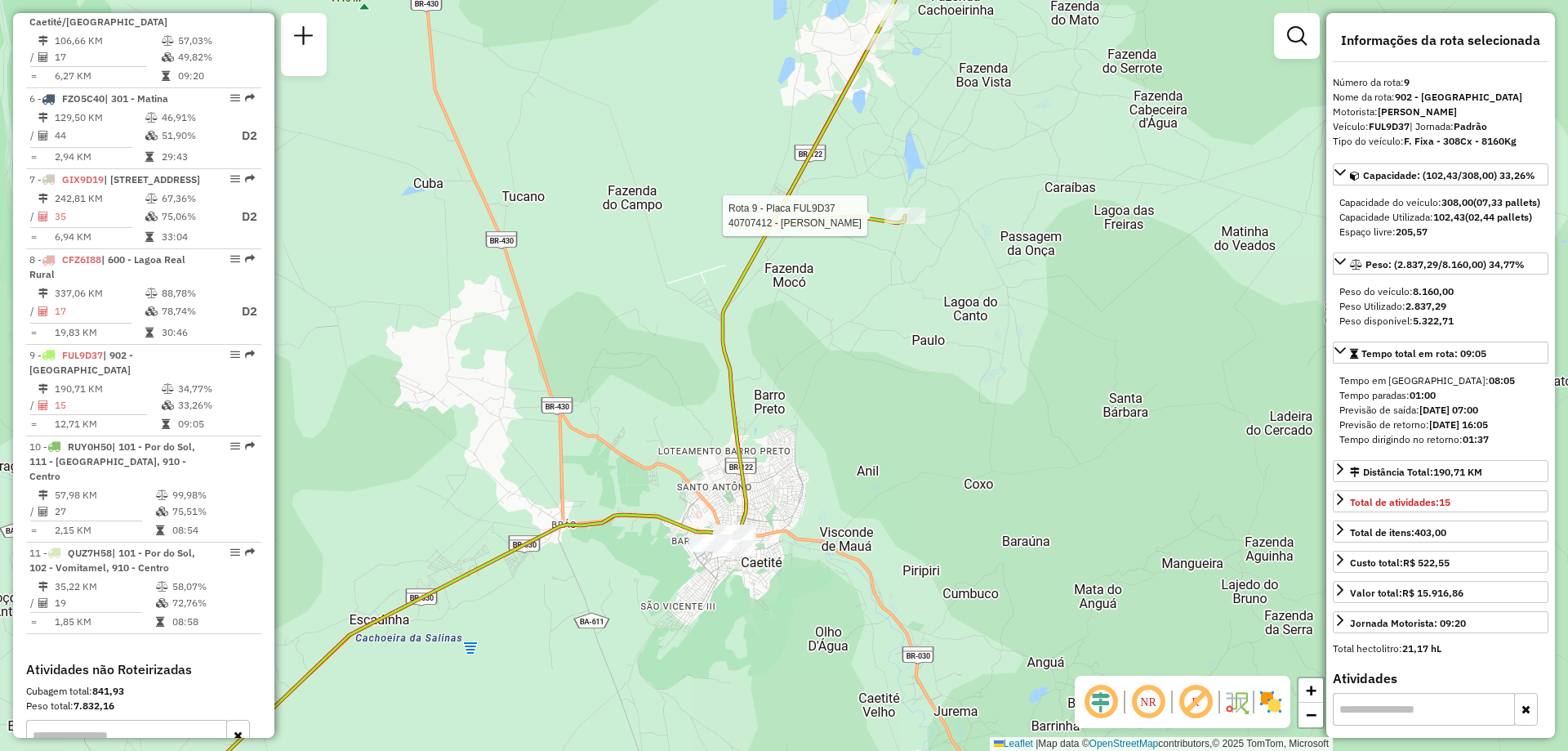
scroll to position [1176, 0]
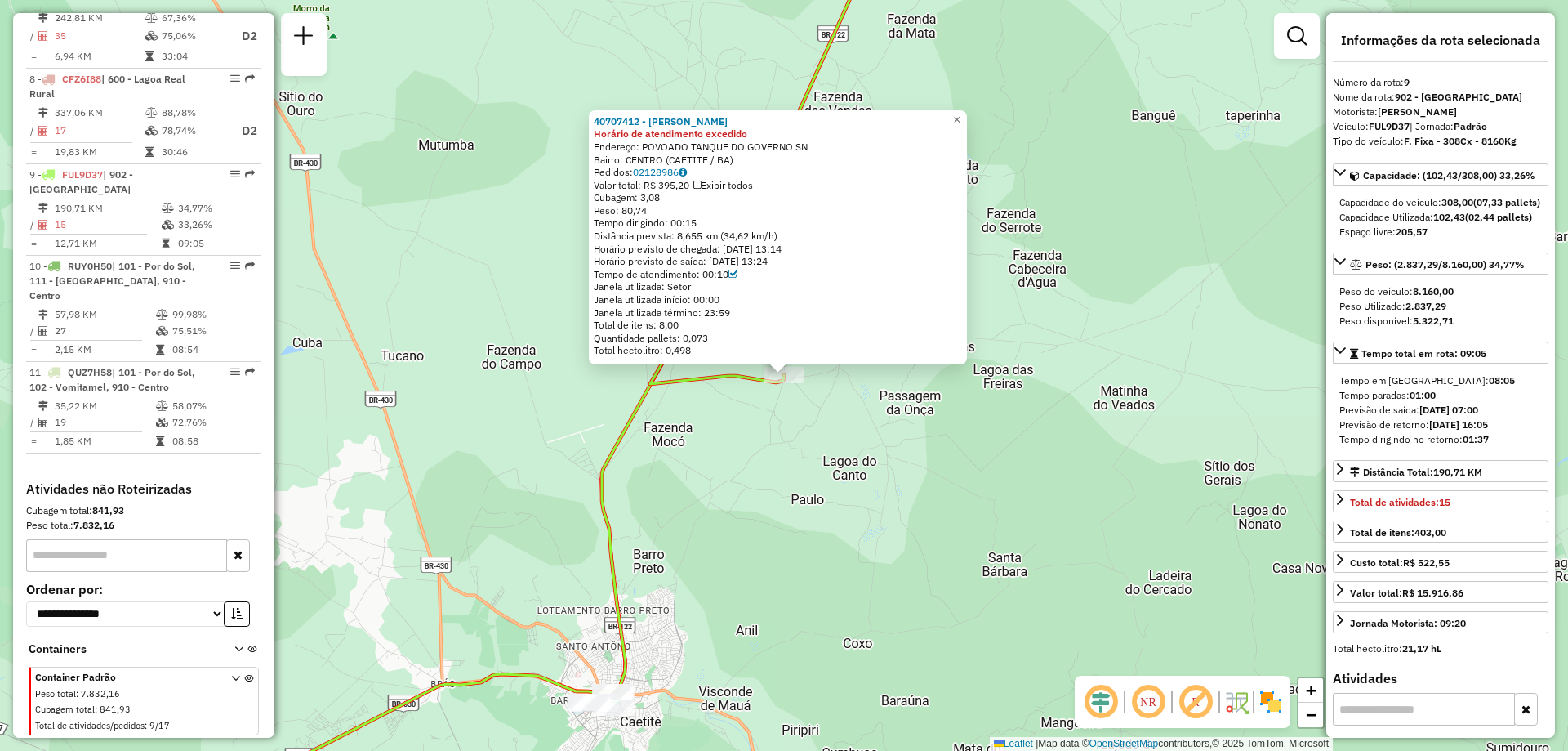
click at [836, 388] on div "40707412 - MERCADO FERNANDES Horário de atendimento excedido Endereço: POVOADO …" at bounding box center [784, 376] width 1568 height 751
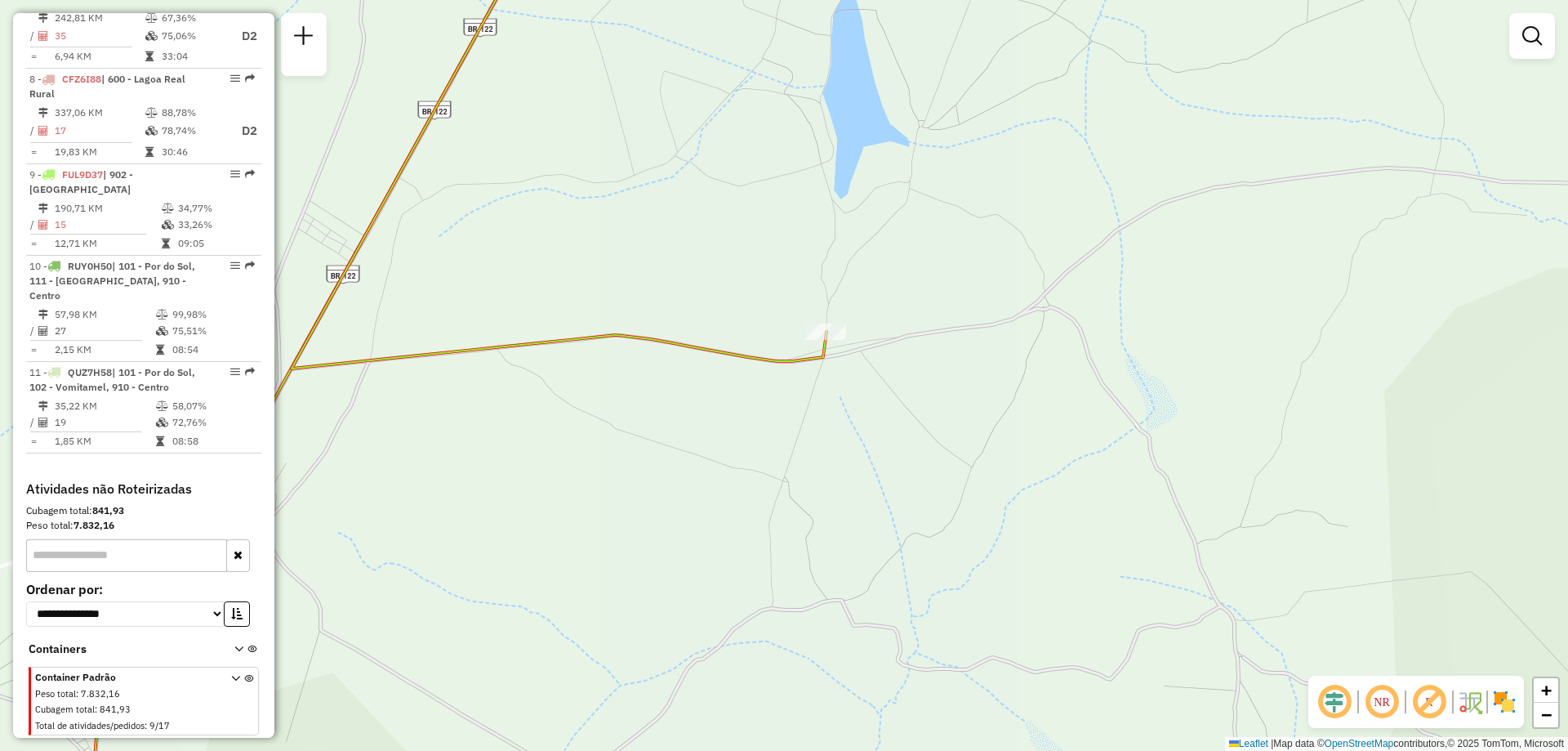
drag, startPoint x: 762, startPoint y: 342, endPoint x: 830, endPoint y: 361, distance: 70.6
click at [830, 361] on div "Janela de atendimento Grade de atendimento Capacidade Transportadoras Veículos …" at bounding box center [784, 376] width 1568 height 751
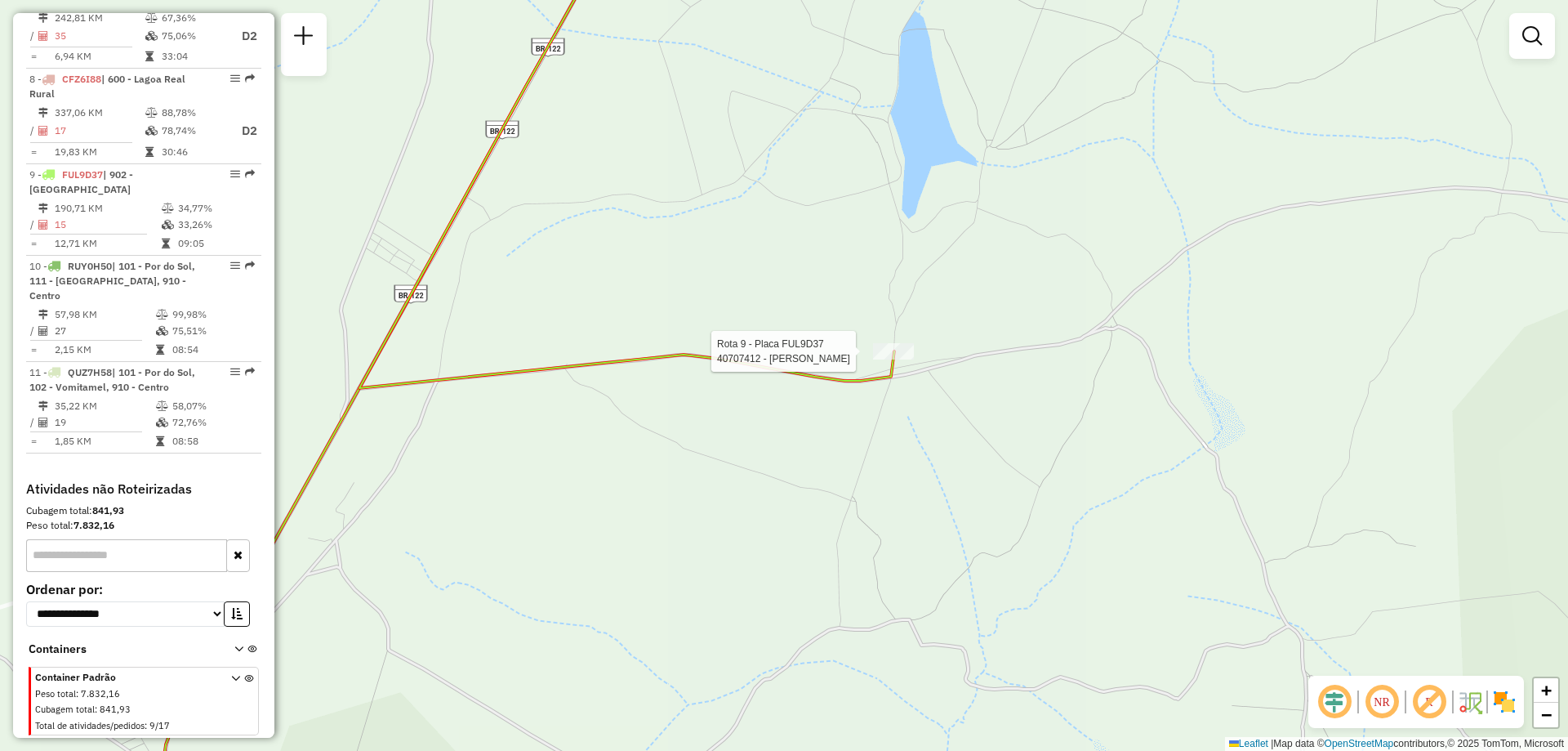
select select "**********"
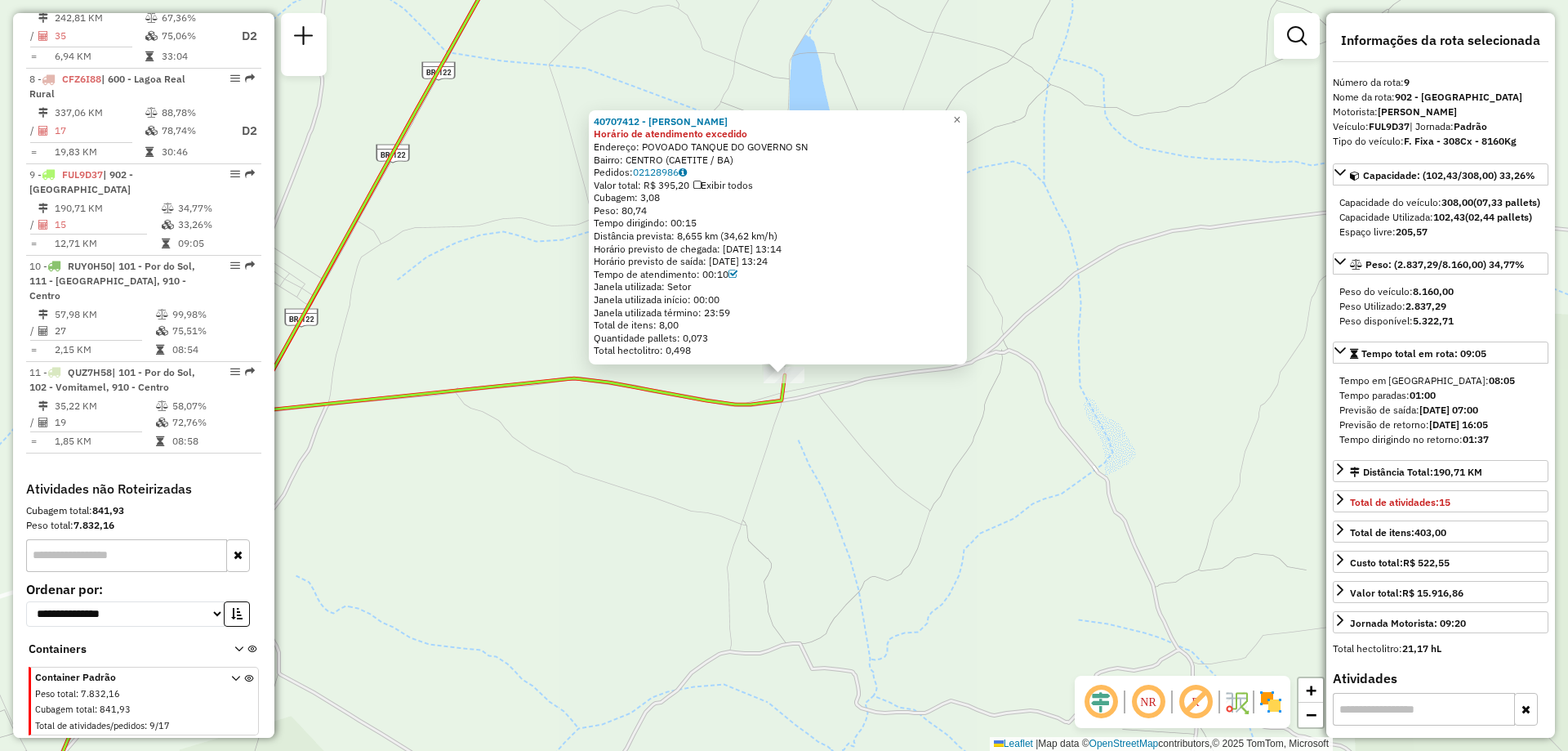
click at [861, 410] on div "40707412 - MERCADO FERNANDES Horário de atendimento excedido Endereço: POVOADO …" at bounding box center [784, 376] width 1568 height 751
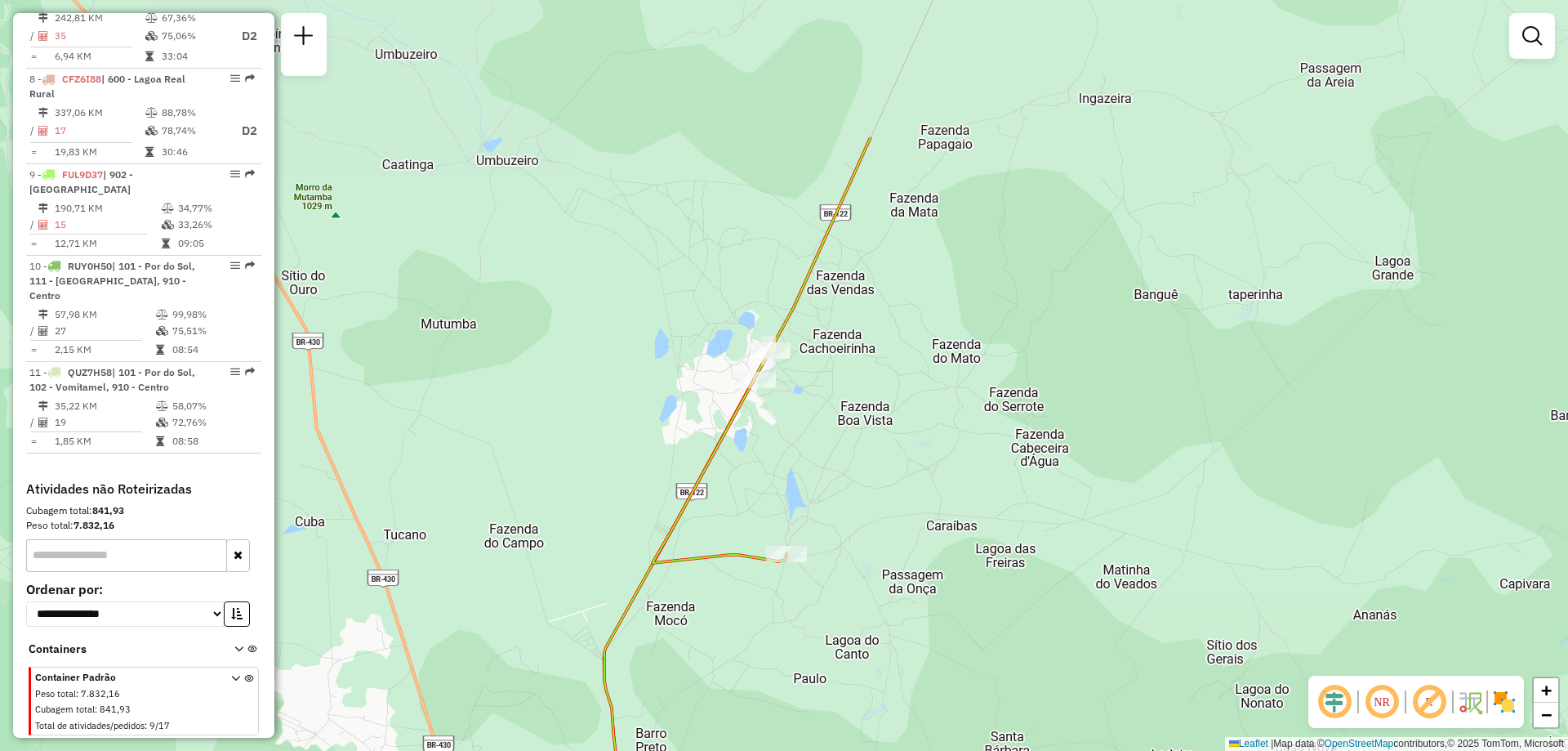
drag, startPoint x: 731, startPoint y: 340, endPoint x: 763, endPoint y: 441, distance: 105.9
click at [763, 441] on div "Janela de atendimento Grade de atendimento Capacidade Transportadoras Veículos …" at bounding box center [784, 376] width 1568 height 751
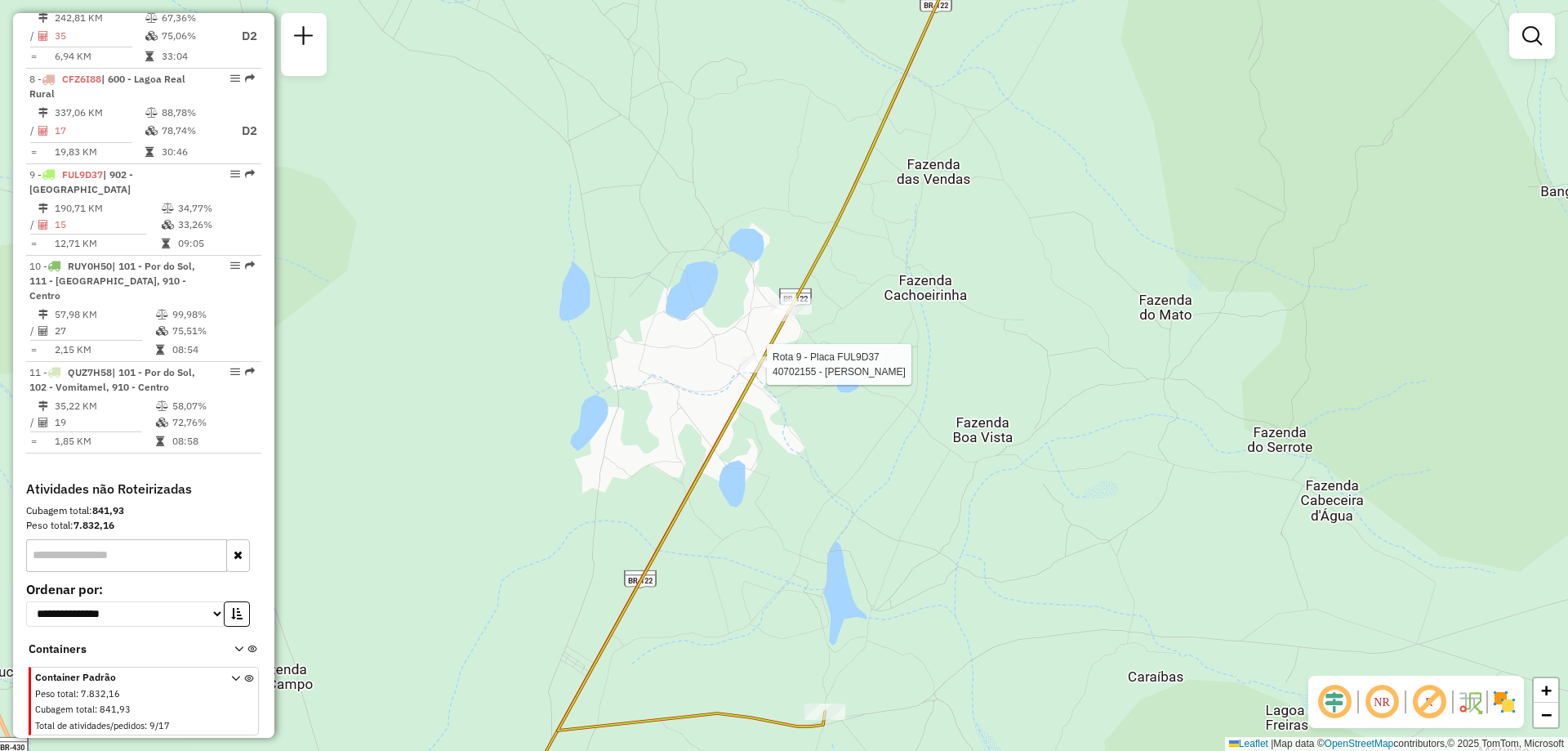
select select "**********"
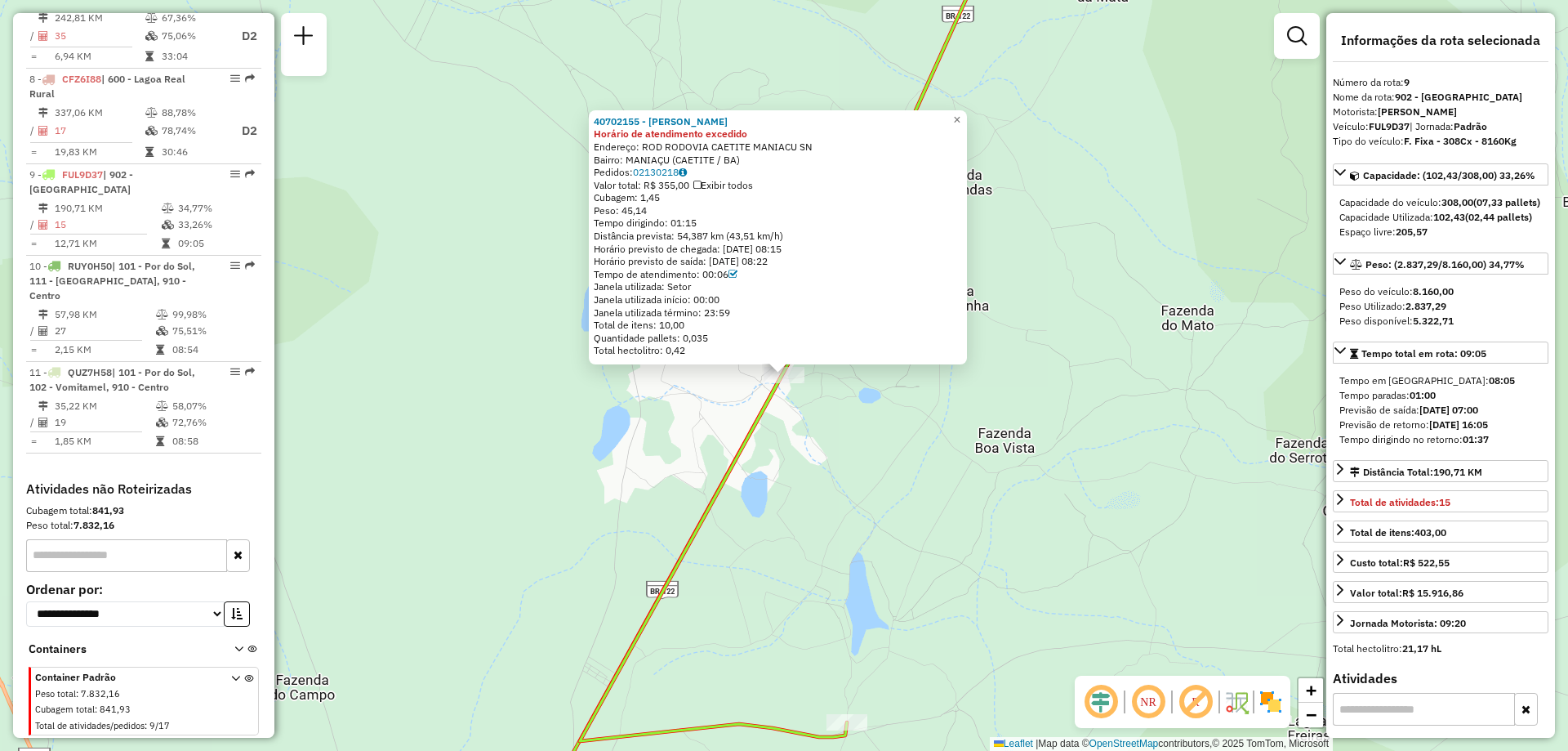
click at [892, 411] on div "40702155 - [PERSON_NAME] Horário de atendimento excedido Endereço: ROD RODOVIA …" at bounding box center [784, 376] width 1568 height 751
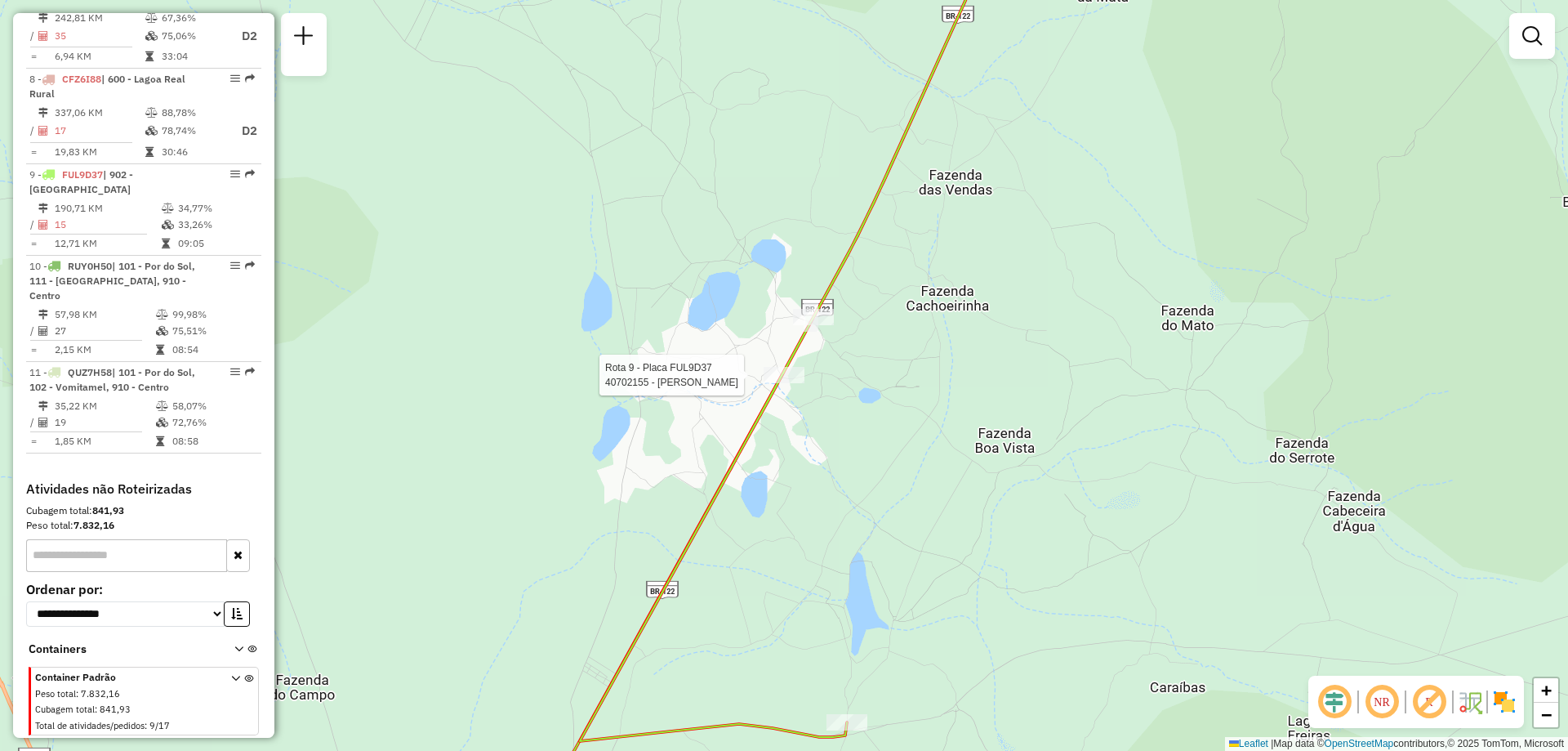
select select "**********"
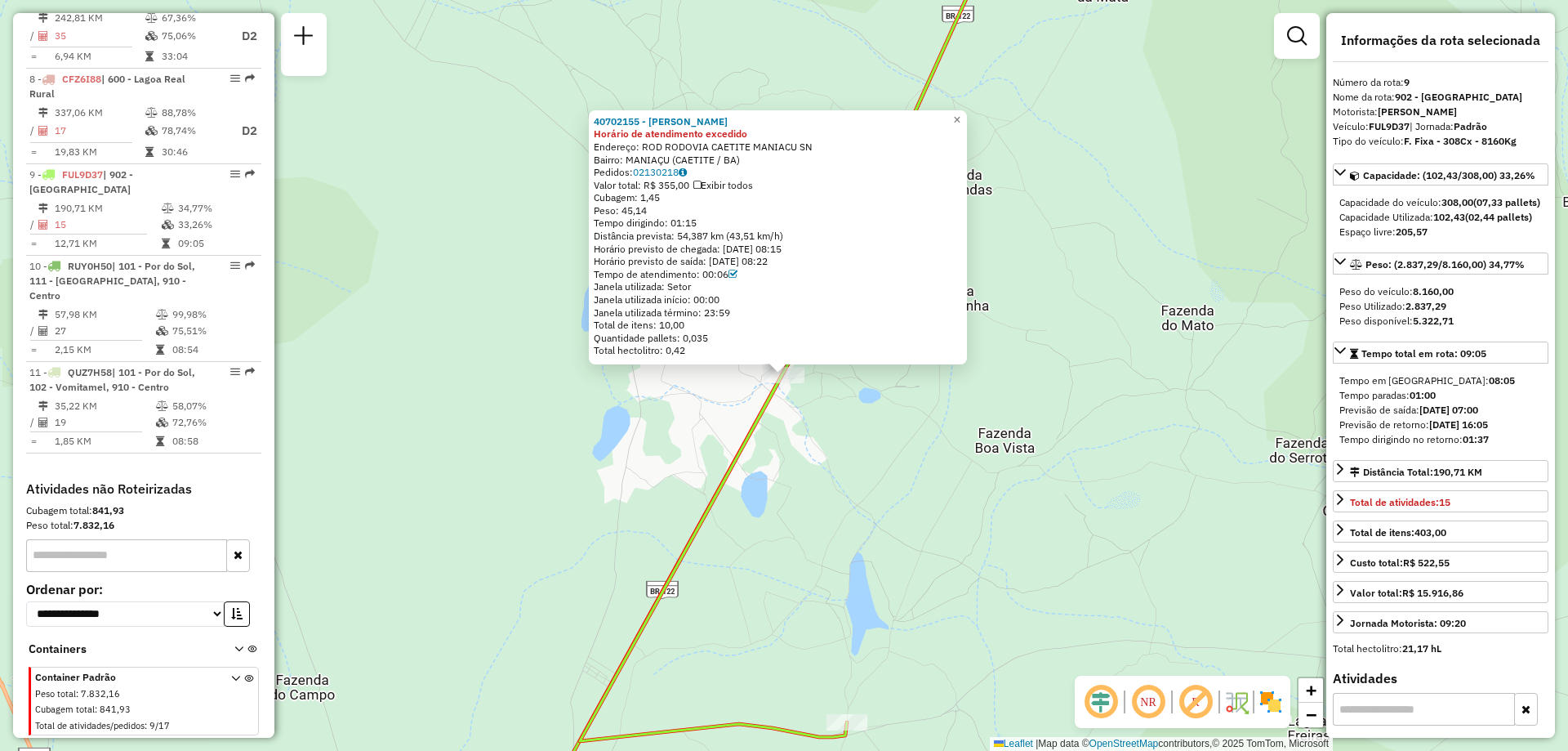
drag, startPoint x: 846, startPoint y: 497, endPoint x: 849, endPoint y: 505, distance: 8.5
click at [849, 505] on div "40702155 - [PERSON_NAME] Horário de atendimento excedido Endereço: ROD RODOVIA …" at bounding box center [784, 376] width 1568 height 751
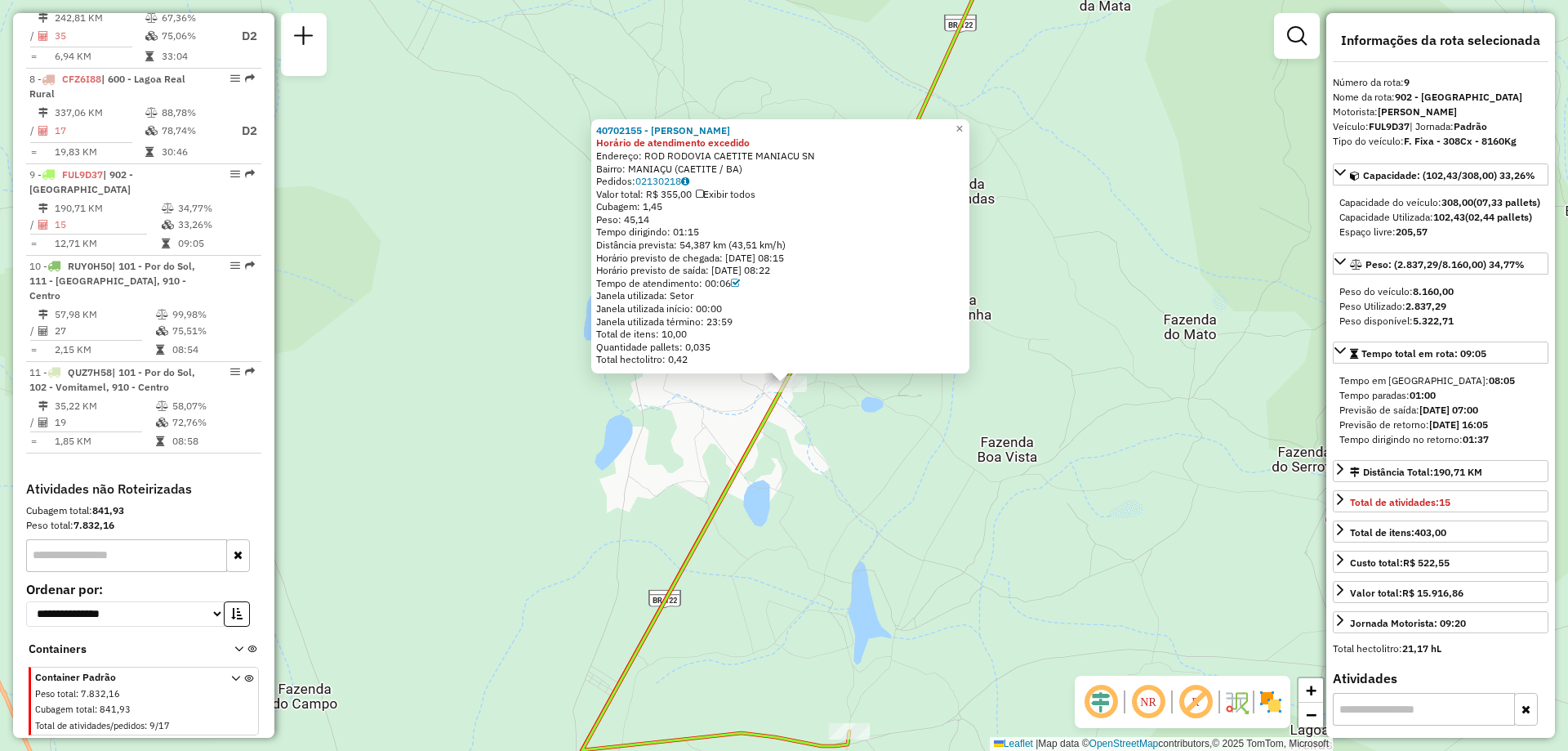
click at [831, 409] on div "40702155 - [PERSON_NAME] Horário de atendimento excedido Endereço: ROD RODOVIA …" at bounding box center [784, 376] width 1568 height 751
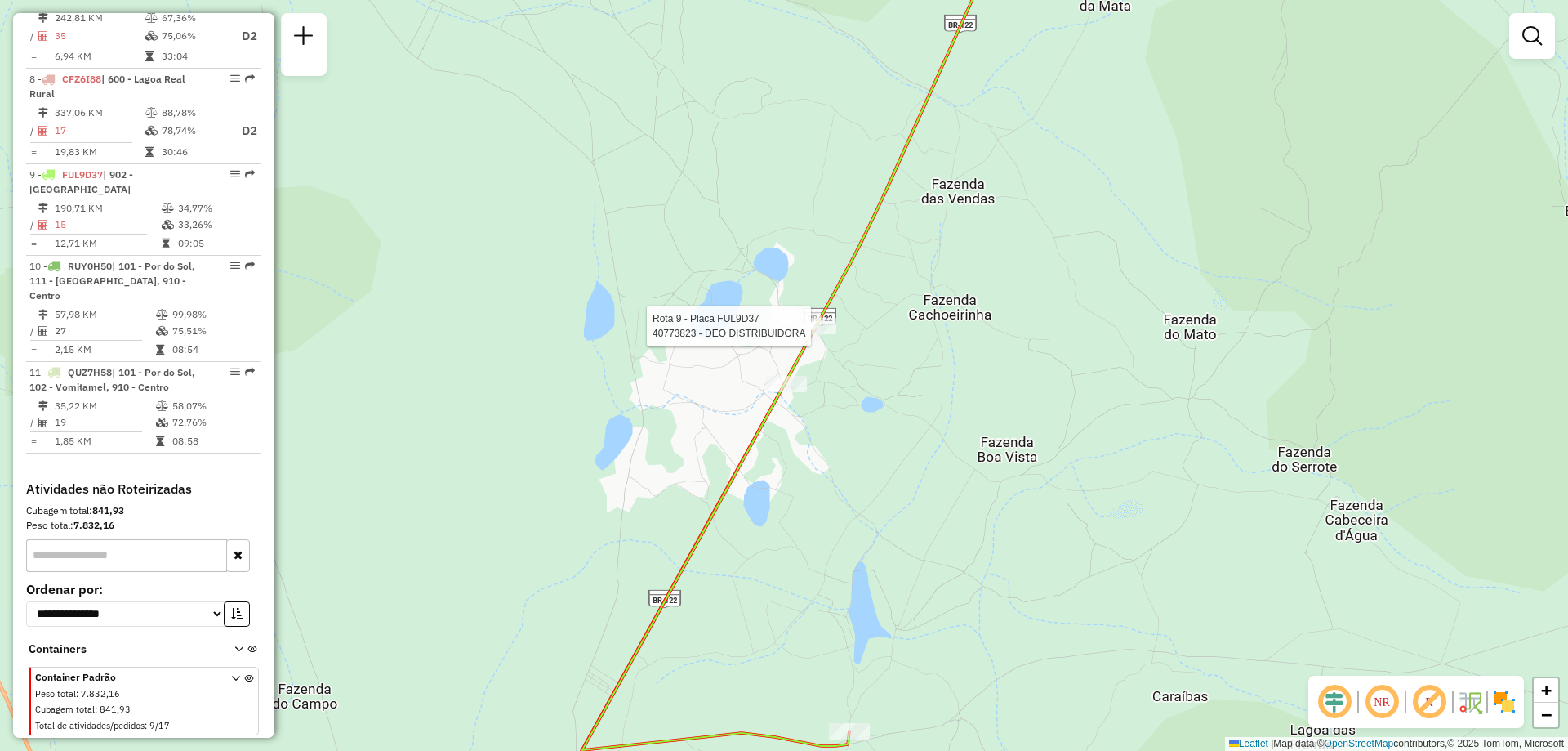
select select "**********"
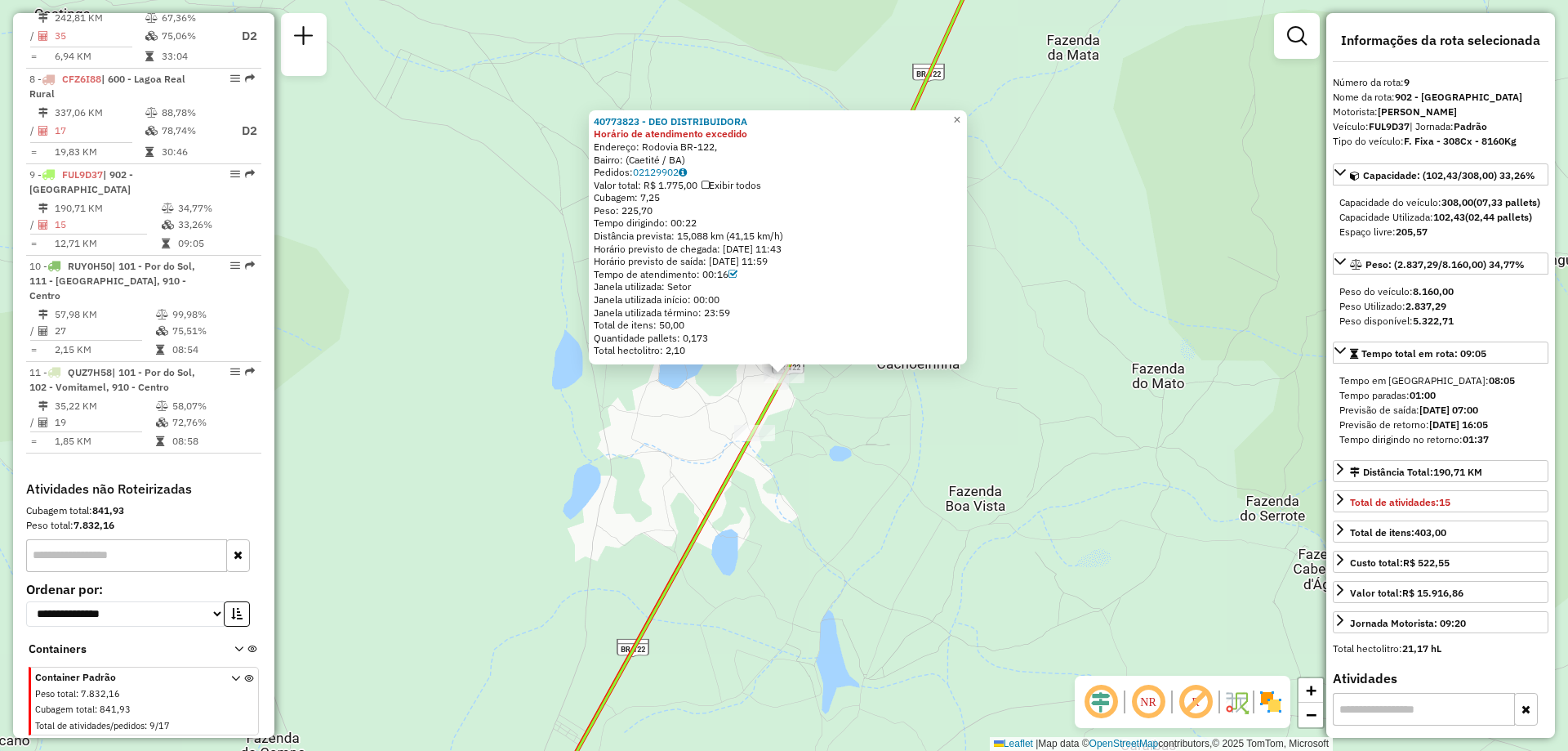
drag, startPoint x: 800, startPoint y: 594, endPoint x: 799, endPoint y: 569, distance: 25.0
click at [799, 570] on div "40773823 - DEO DISTRIBUIDORA Horário de atendimento excedido Endereço: Rodovia …" at bounding box center [784, 376] width 1568 height 751
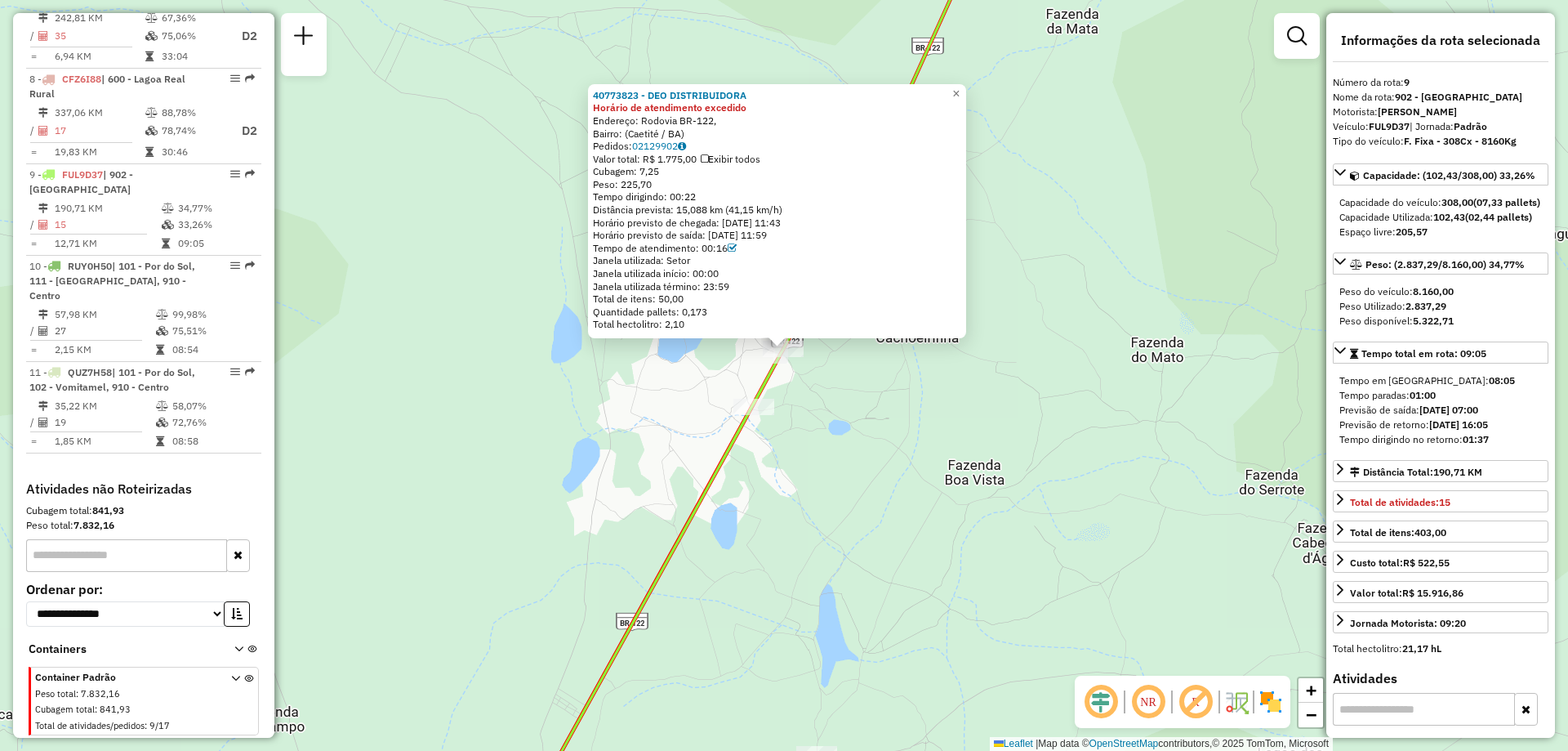
click at [799, 577] on div "40773823 - DEO DISTRIBUIDORA Horário de atendimento excedido Endereço: Rodovia …" at bounding box center [784, 376] width 1568 height 751
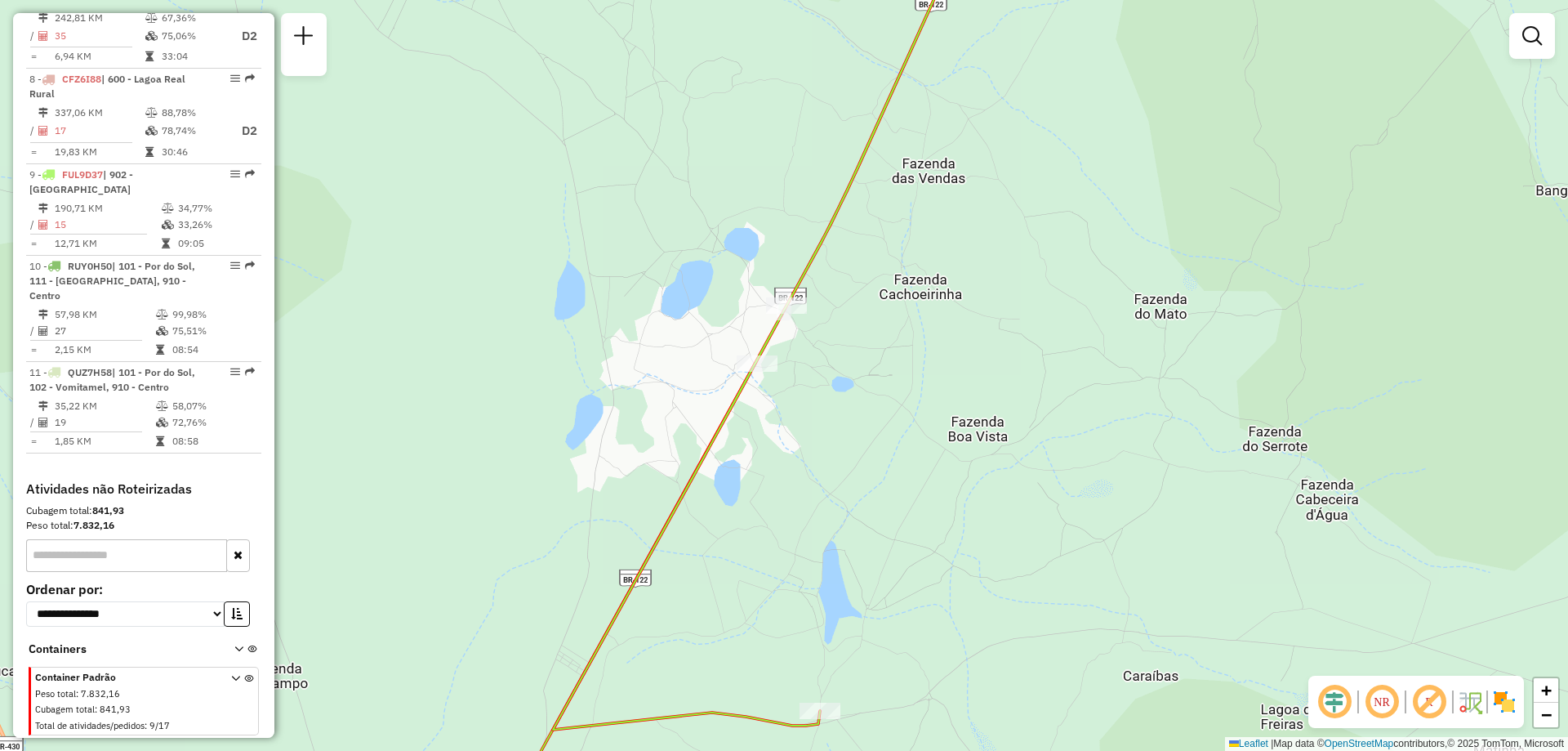
drag, startPoint x: 797, startPoint y: 586, endPoint x: 799, endPoint y: 383, distance: 203.0
click at [800, 386] on div "Janela de atendimento Grade de atendimento Capacidade Transportadoras Veículos …" at bounding box center [784, 376] width 1568 height 751
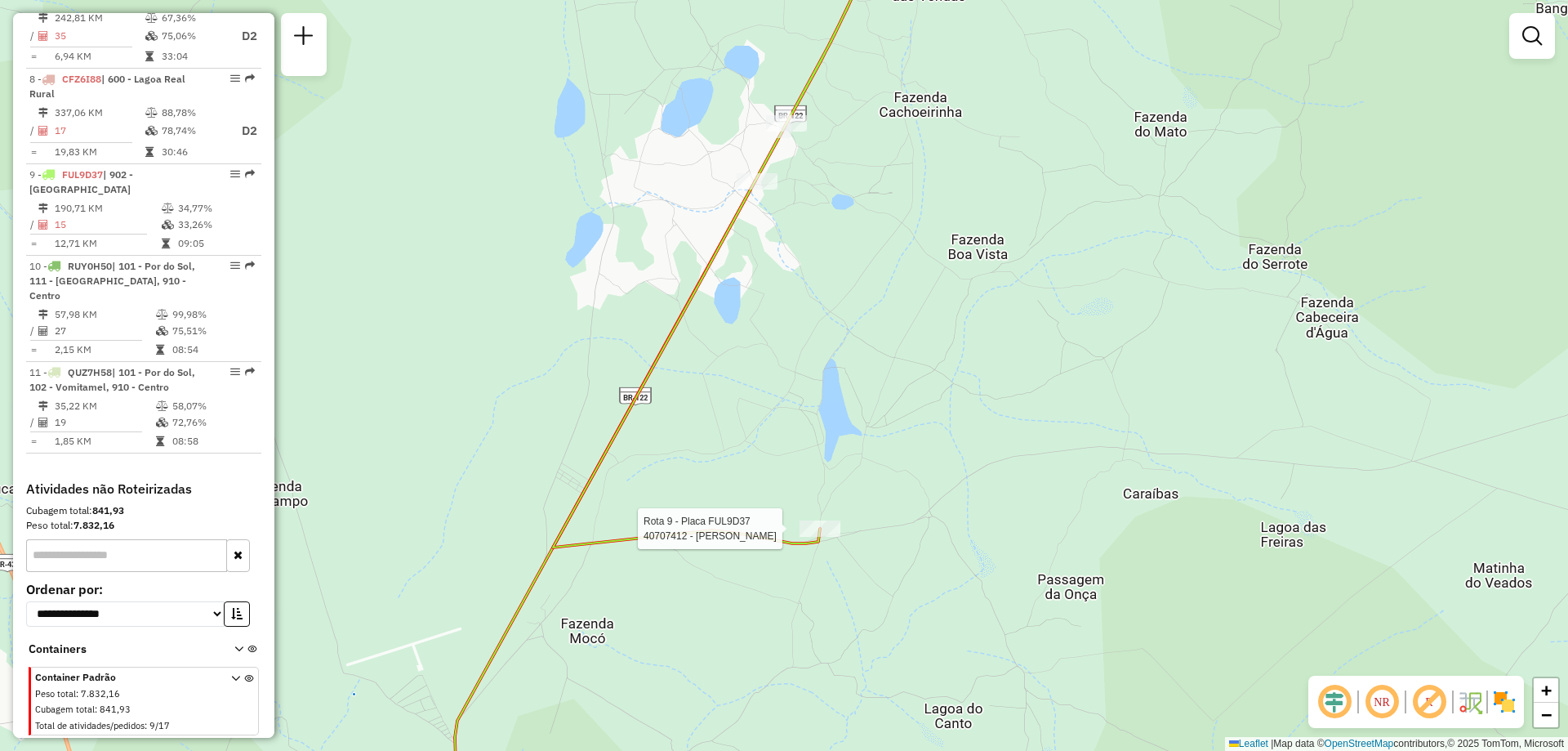
select select "**********"
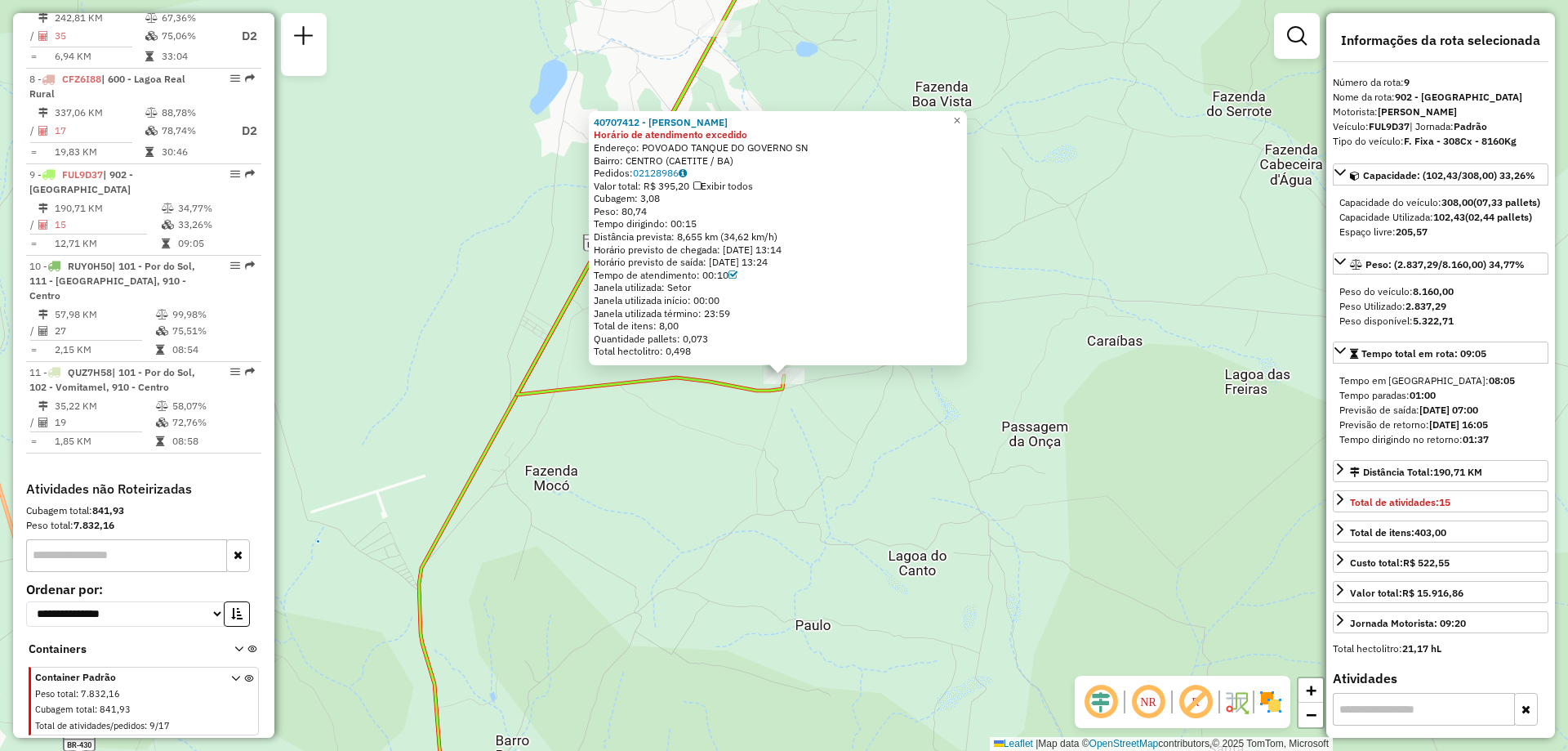
click at [714, 600] on div "40707412 - MERCADO FERNANDES Horário de atendimento excedido Endereço: POVOADO …" at bounding box center [784, 376] width 1568 height 751
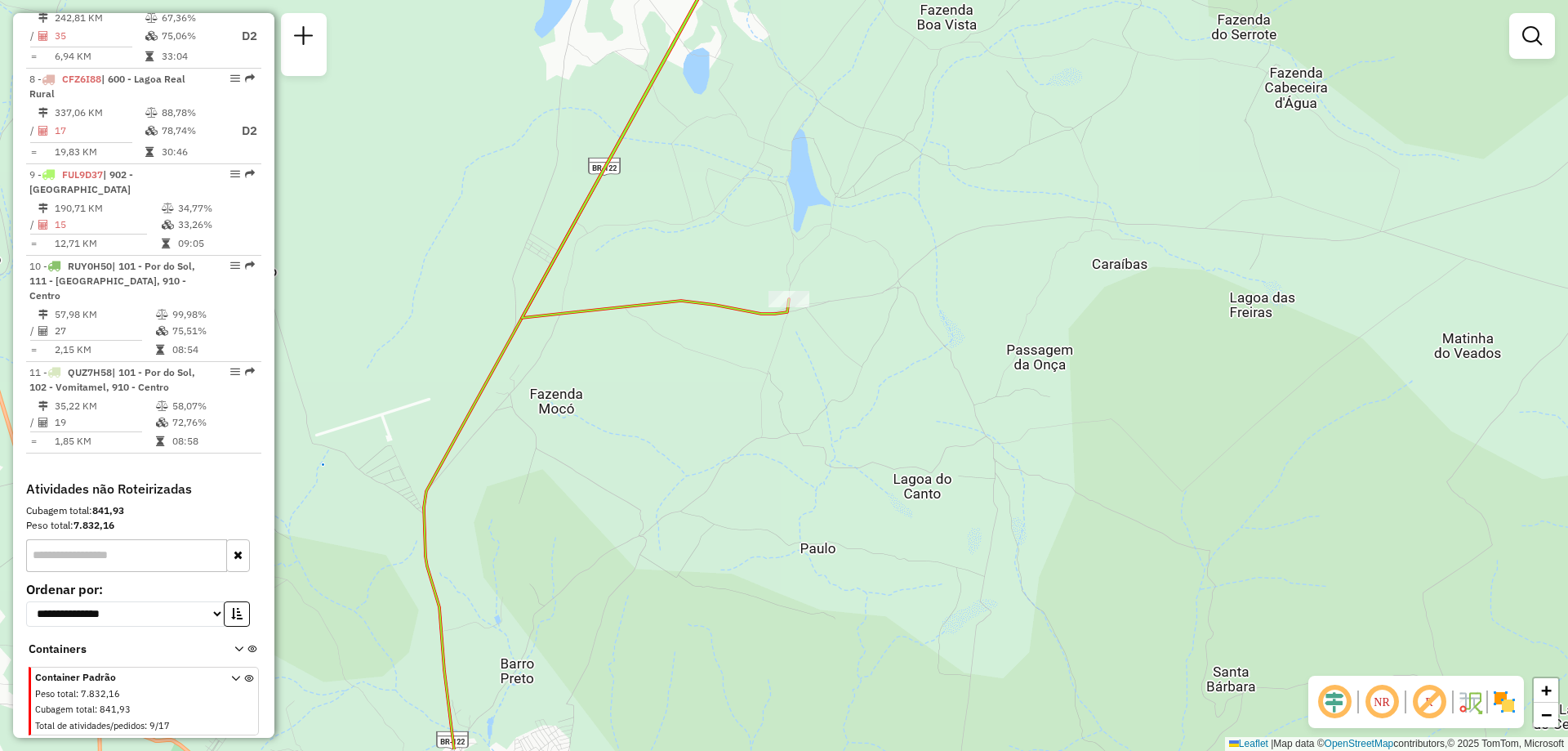
drag, startPoint x: 659, startPoint y: 615, endPoint x: 708, endPoint y: 402, distance: 218.6
click at [701, 408] on div "Janela de atendimento Grade de atendimento Capacidade Transportadoras Veículos …" at bounding box center [784, 376] width 1568 height 751
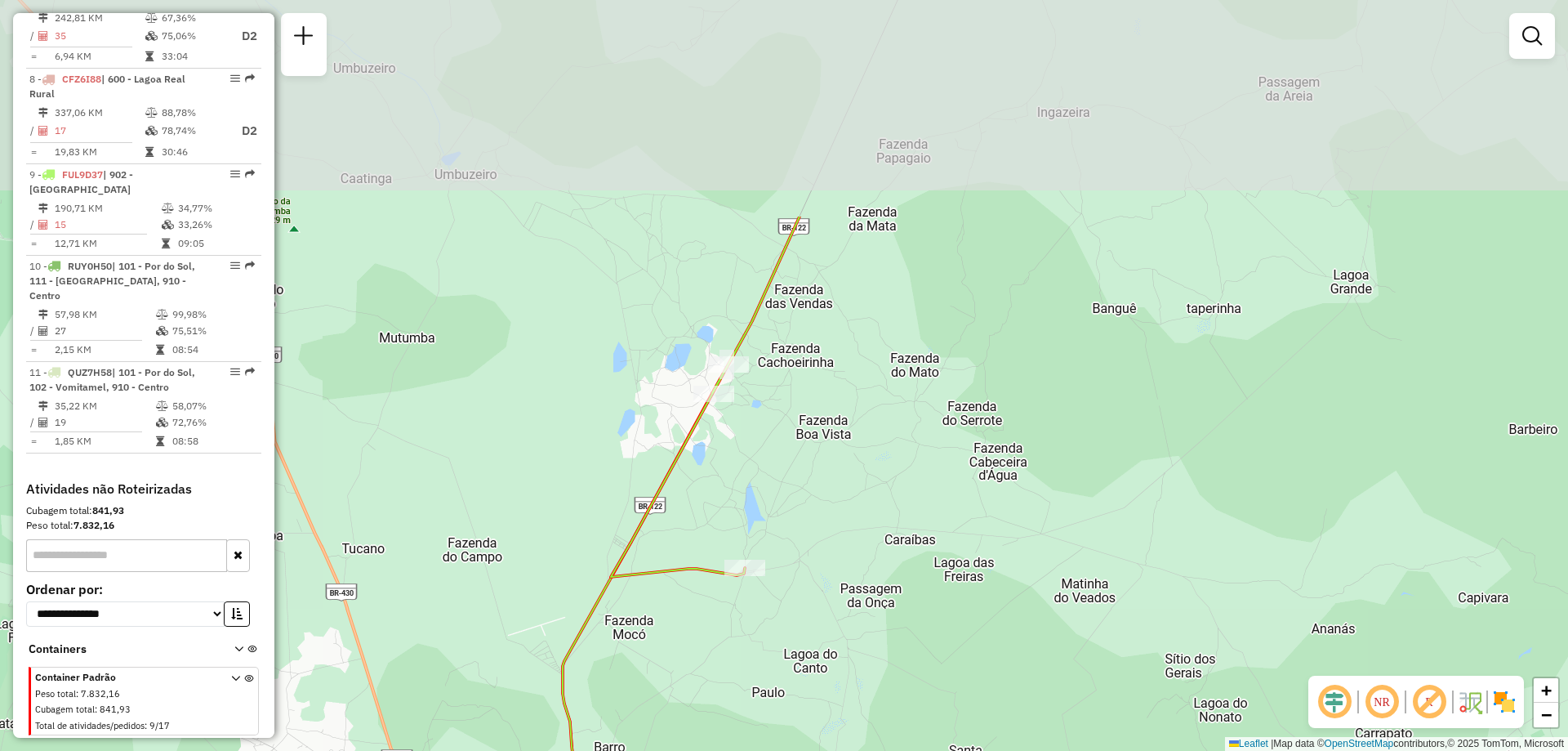
drag, startPoint x: 775, startPoint y: 439, endPoint x: 750, endPoint y: 663, distance: 225.4
click at [750, 663] on div "Janela de atendimento Grade de atendimento Capacidade Transportadoras Veículos …" at bounding box center [784, 376] width 1568 height 751
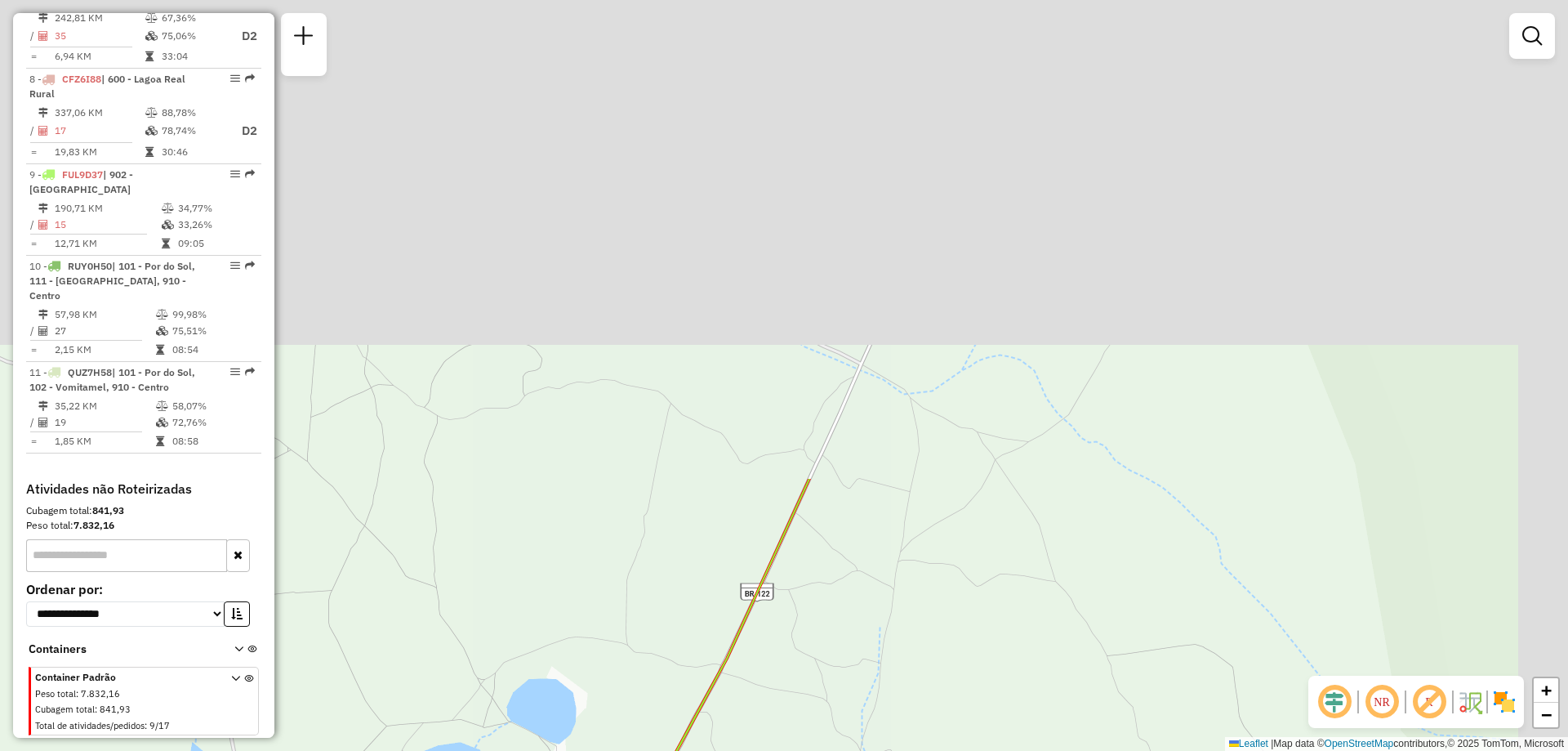
drag, startPoint x: 903, startPoint y: 217, endPoint x: 786, endPoint y: 712, distance: 508.6
click at [781, 732] on div "Janela de atendimento Grade de atendimento Capacidade Transportadoras Veículos …" at bounding box center [784, 376] width 1568 height 751
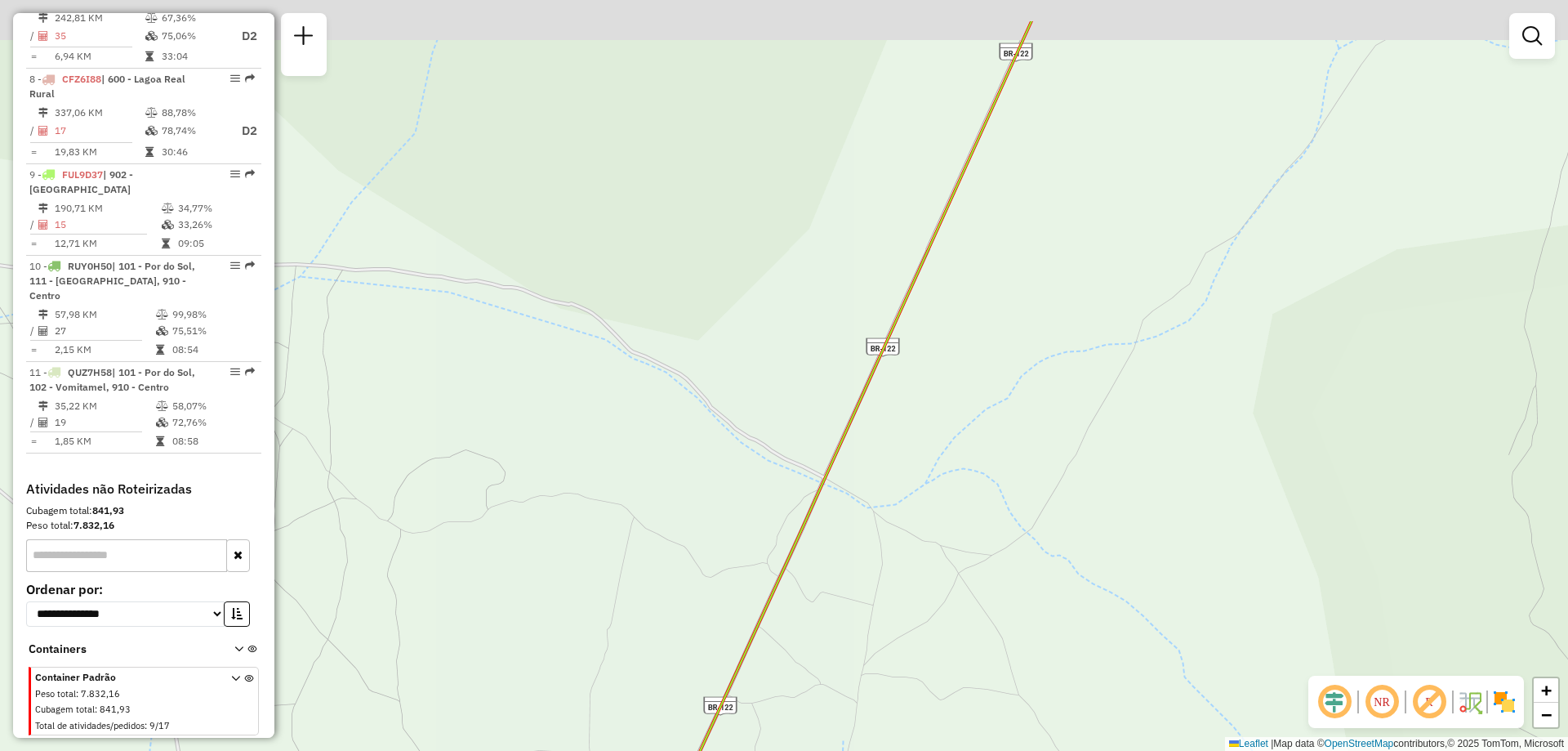
drag, startPoint x: 920, startPoint y: 365, endPoint x: 777, endPoint y: 710, distance: 373.5
click at [777, 714] on div "Janela de atendimento Grade de atendimento Capacidade Transportadoras Veículos …" at bounding box center [784, 376] width 1568 height 751
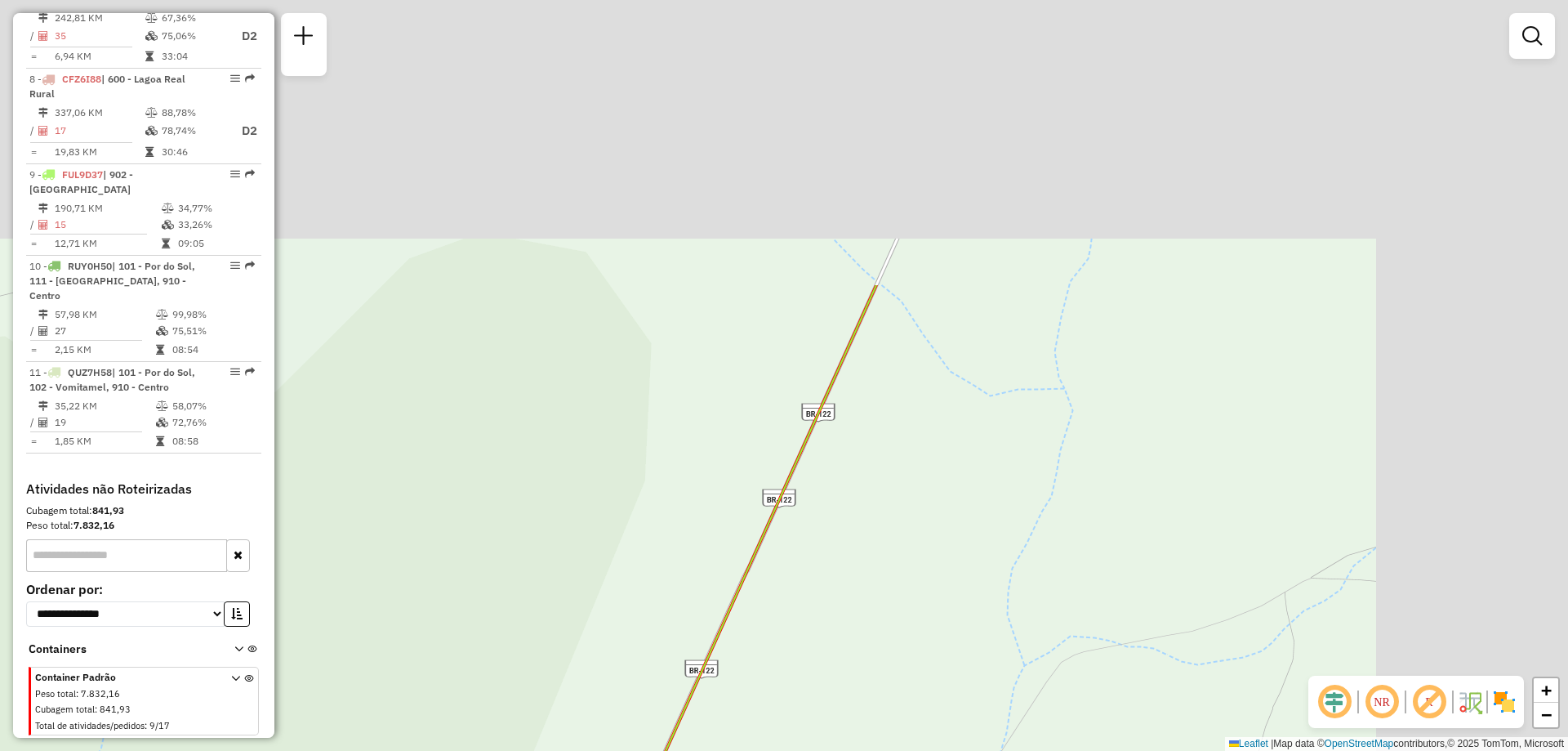
drag, startPoint x: 998, startPoint y: 344, endPoint x: 807, endPoint y: 668, distance: 376.1
click at [798, 689] on div "Janela de atendimento Grade de atendimento Capacidade Transportadoras Veículos …" at bounding box center [784, 376] width 1568 height 751
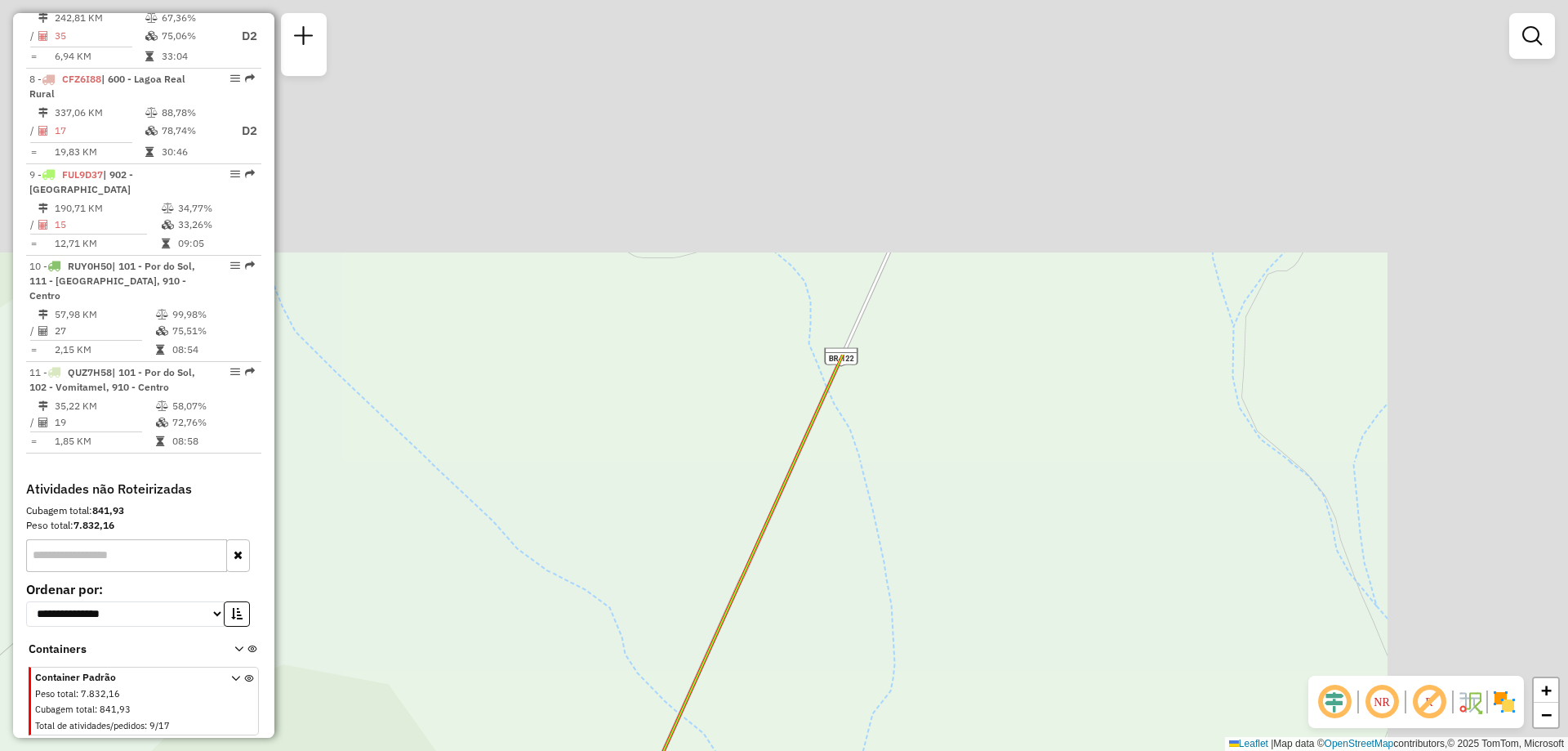
drag, startPoint x: 998, startPoint y: 420, endPoint x: 938, endPoint y: 569, distance: 160.6
click at [865, 691] on div "Janela de atendimento Grade de atendimento Capacidade Transportadoras Veículos …" at bounding box center [784, 376] width 1568 height 751
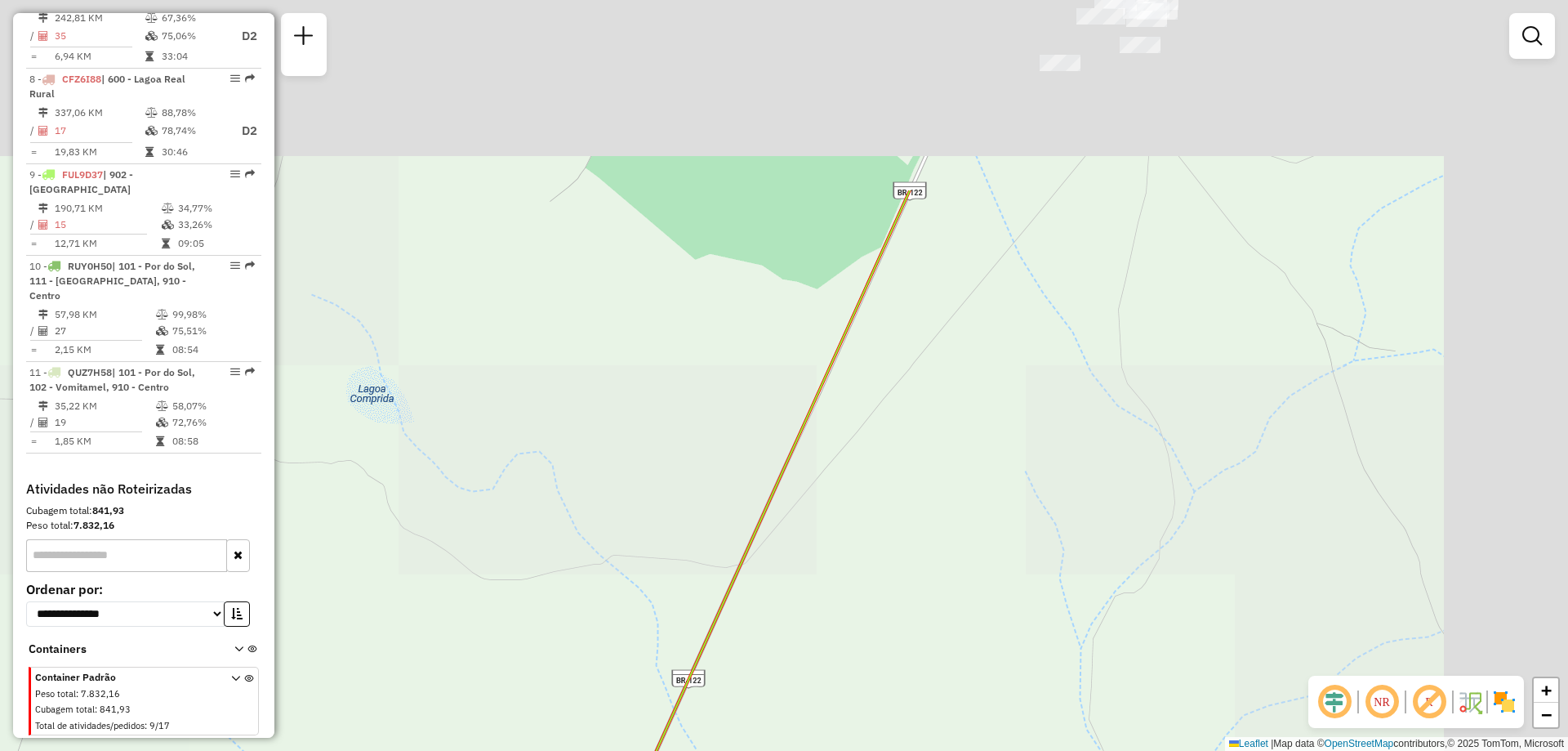
drag, startPoint x: 952, startPoint y: 512, endPoint x: 922, endPoint y: 538, distance: 39.7
click at [901, 601] on div "Janela de atendimento Grade de atendimento Capacidade Transportadoras Veículos …" at bounding box center [784, 376] width 1568 height 751
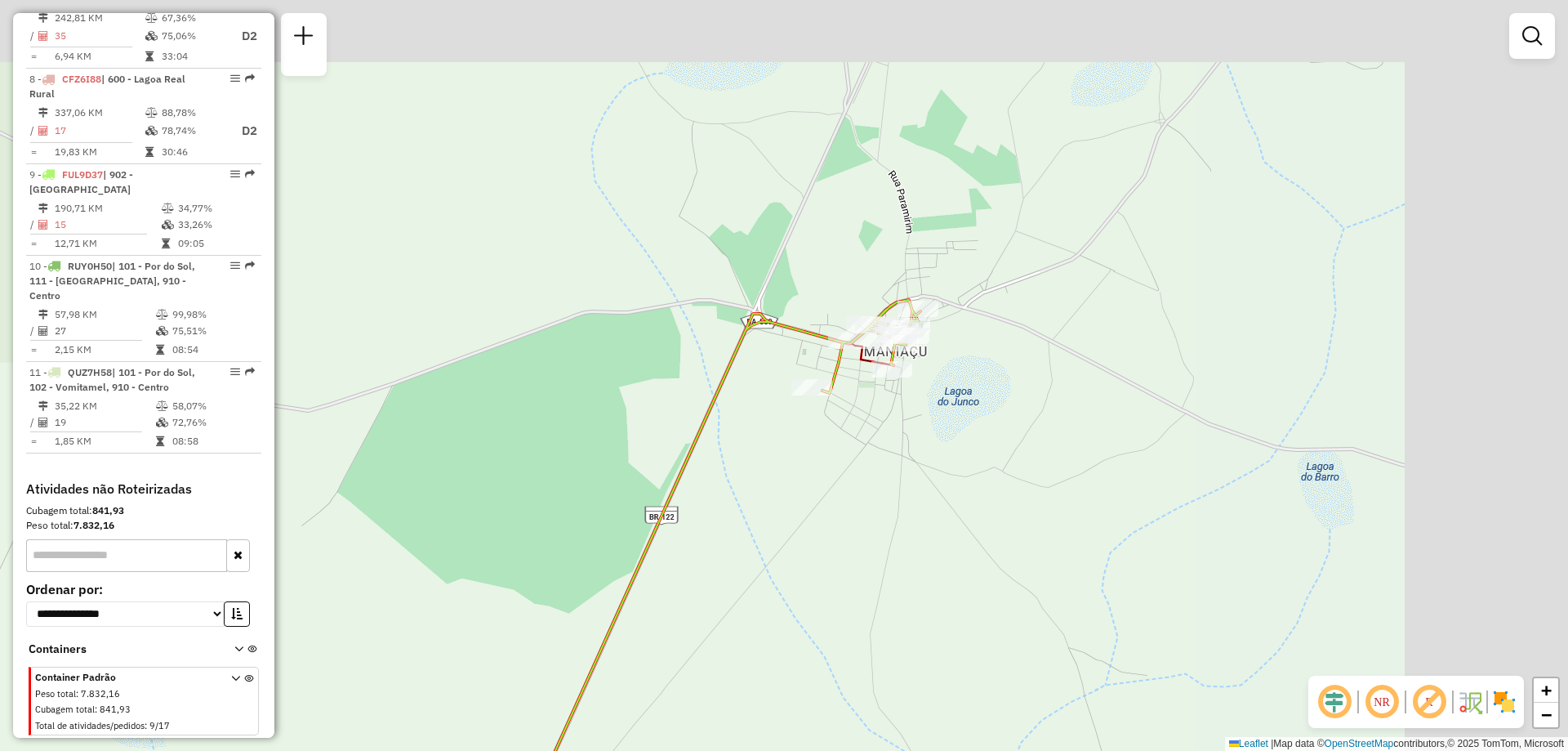
drag, startPoint x: 1060, startPoint y: 237, endPoint x: 886, endPoint y: 417, distance: 250.4
click at [891, 418] on div "Janela de atendimento Grade de atendimento Capacidade Transportadoras Veículos …" at bounding box center [784, 376] width 1568 height 751
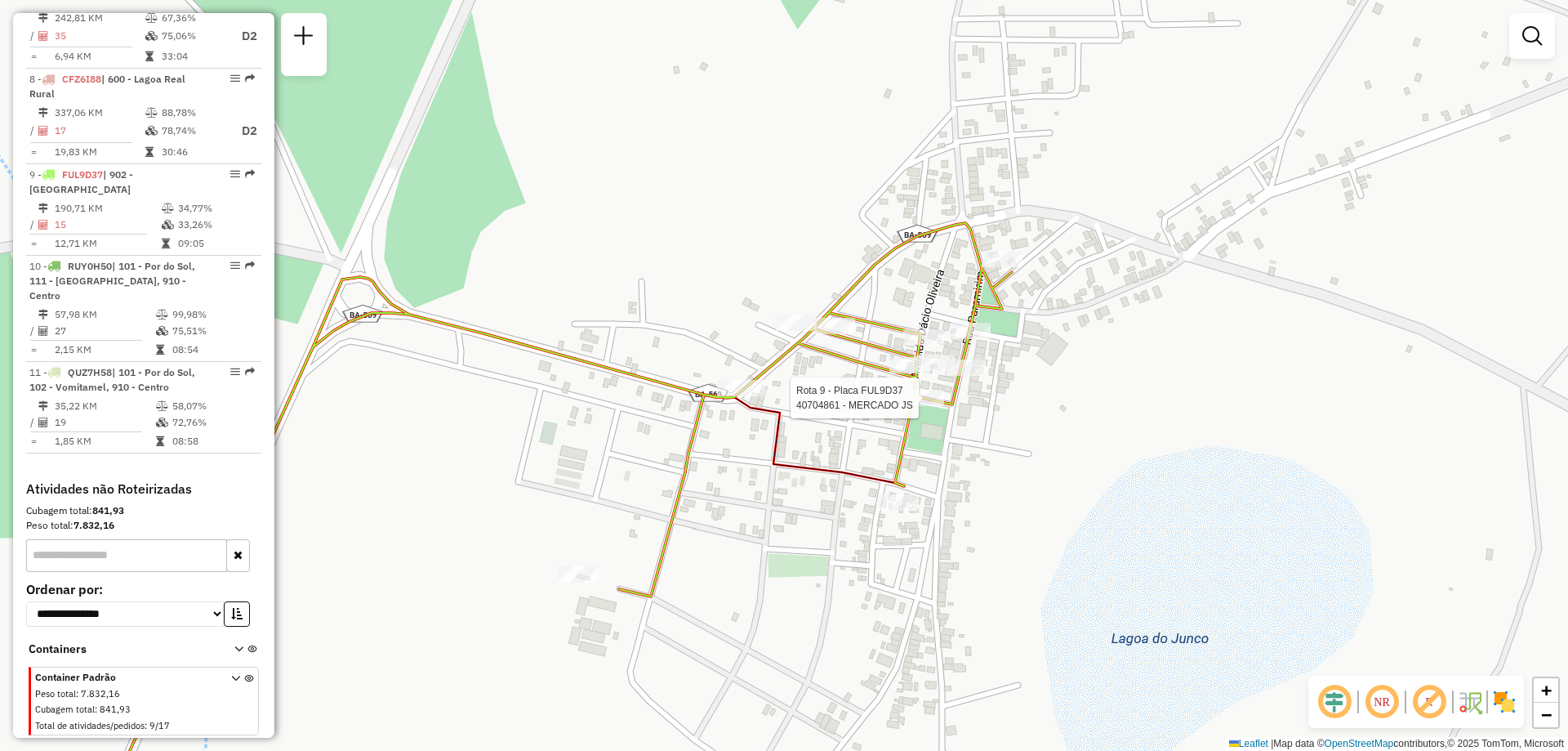
select select "**********"
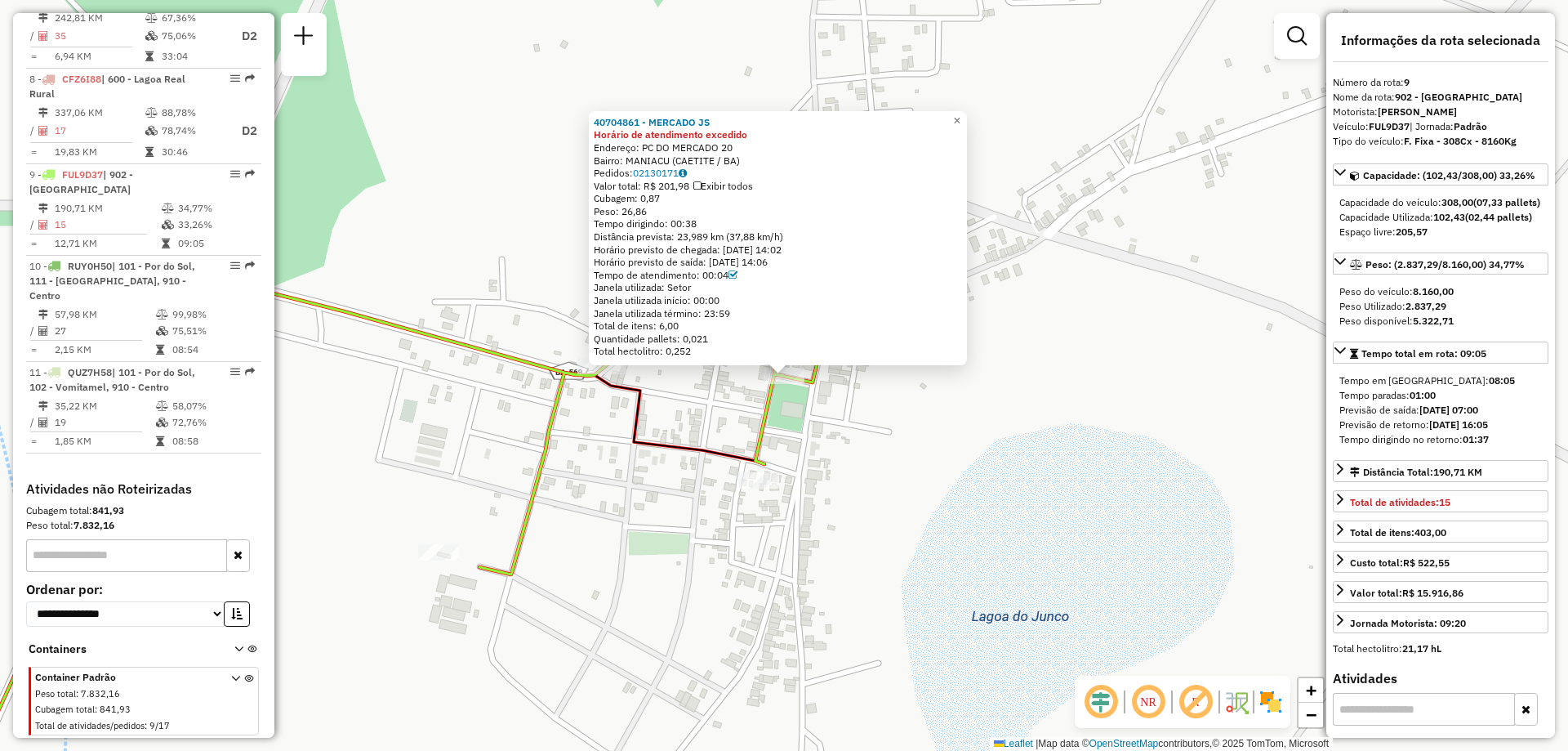
click at [782, 437] on div "40704861 - MERCADO JS Horário de atendimento excedido Endereço: PC DO MERCADO 2…" at bounding box center [784, 376] width 1568 height 751
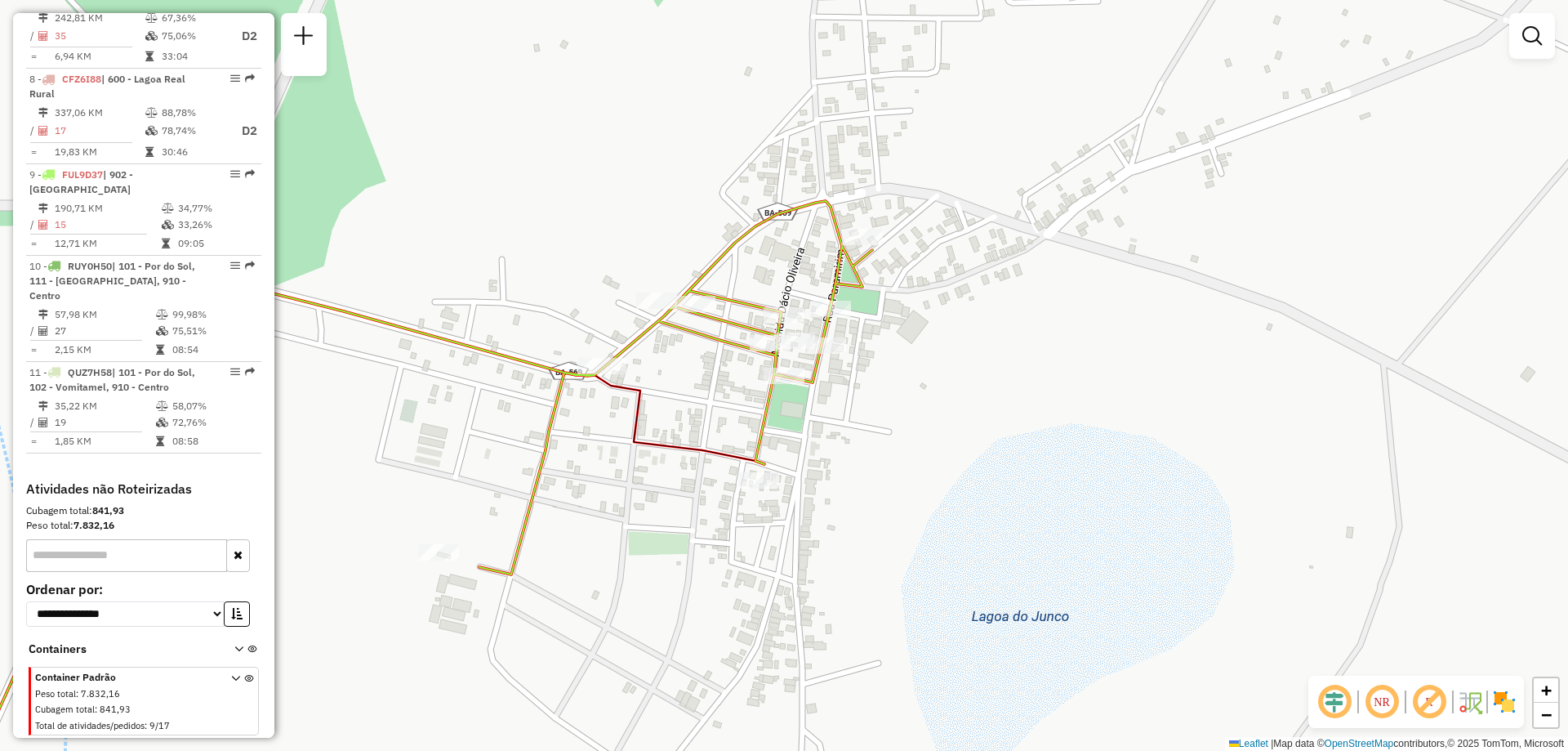
click at [760, 497] on div "Janela de atendimento Grade de atendimento Capacidade Transportadoras Veículos …" at bounding box center [784, 376] width 1568 height 751
select select "**********"
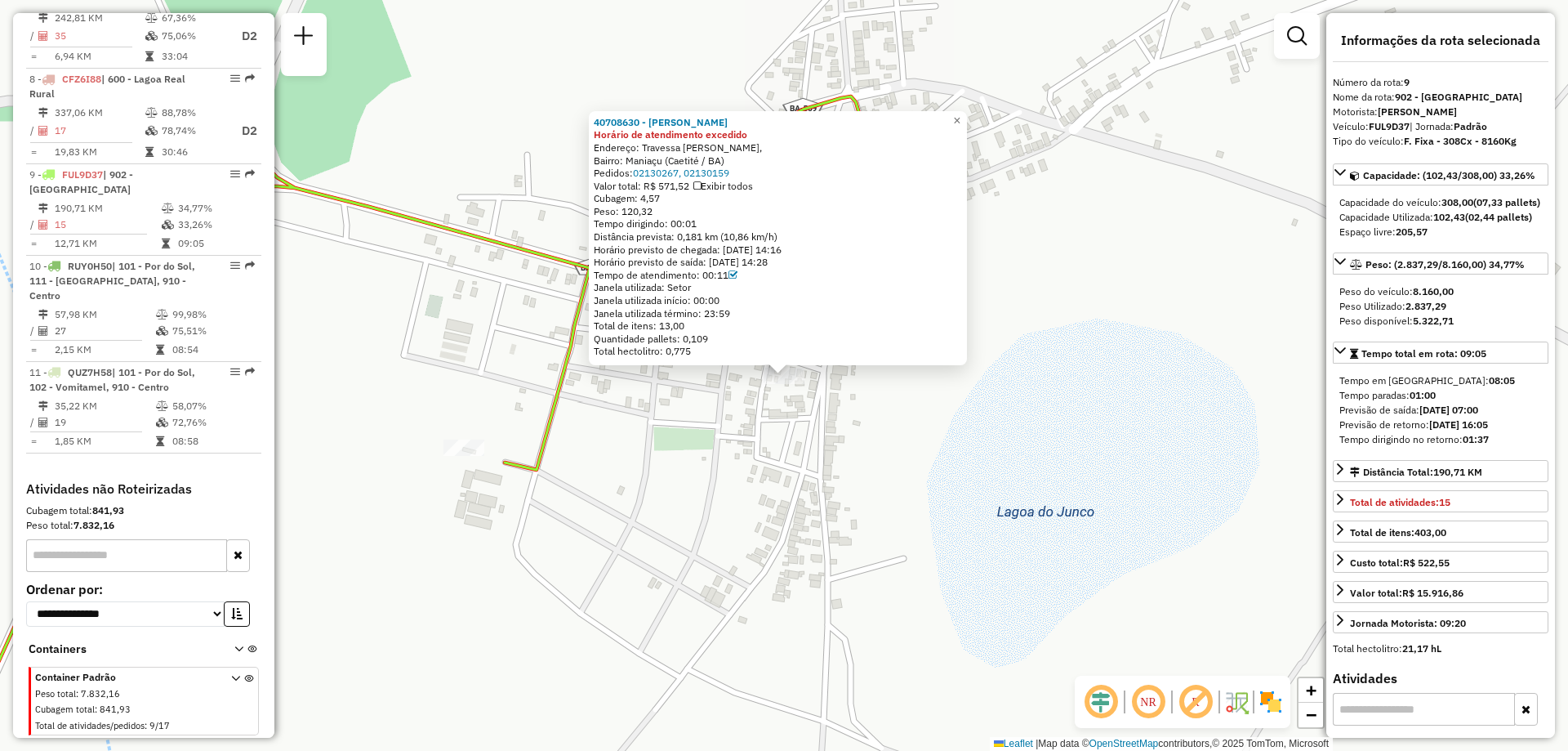
click at [672, 451] on div "40708630 - [PERSON_NAME] de atendimento excedido Endereço: Travessa [PERSON_NAM…" at bounding box center [784, 376] width 1568 height 751
